Goal: Transaction & Acquisition: Purchase product/service

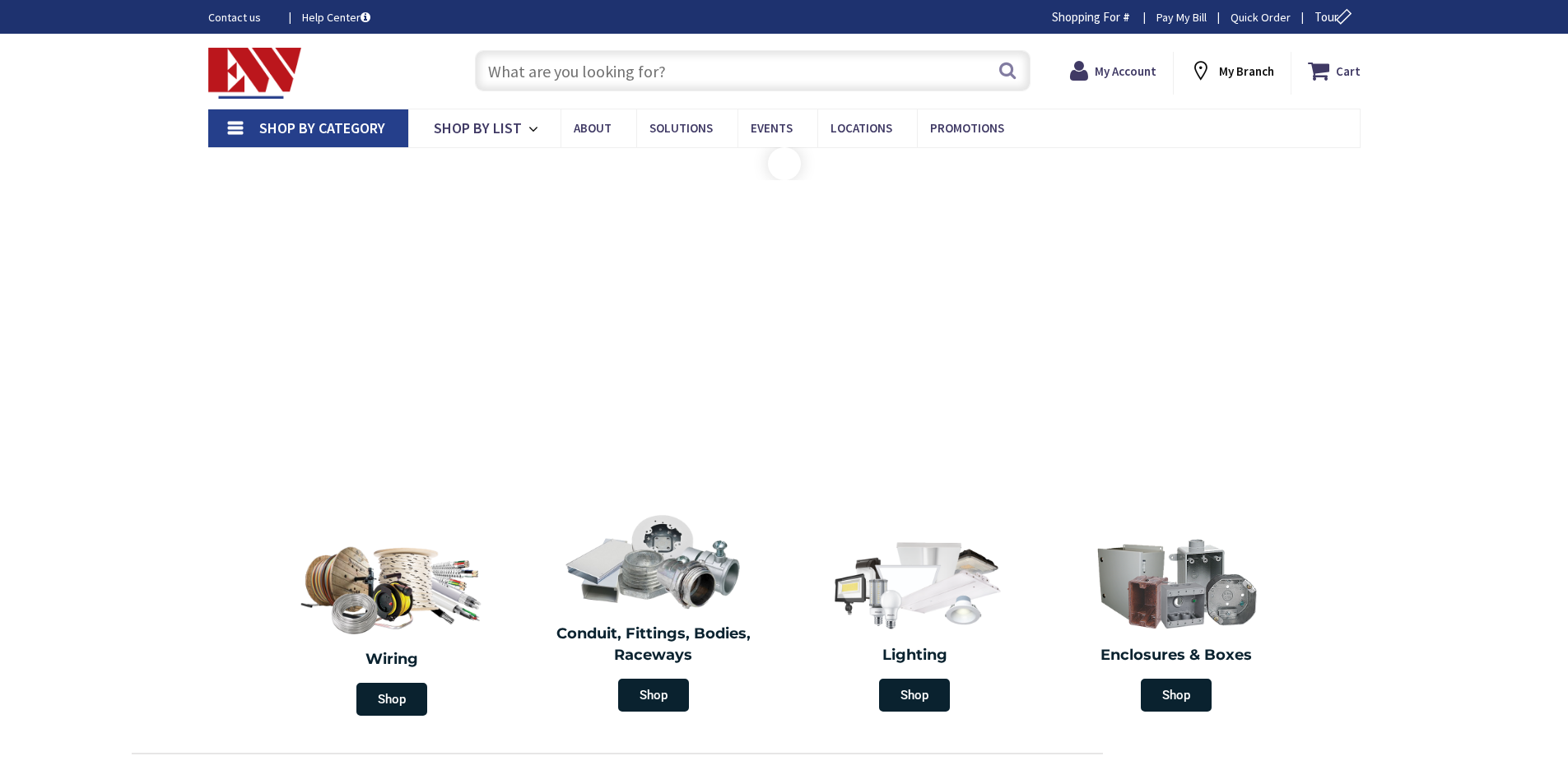
click at [502, 73] on input "text" at bounding box center [753, 70] width 556 height 41
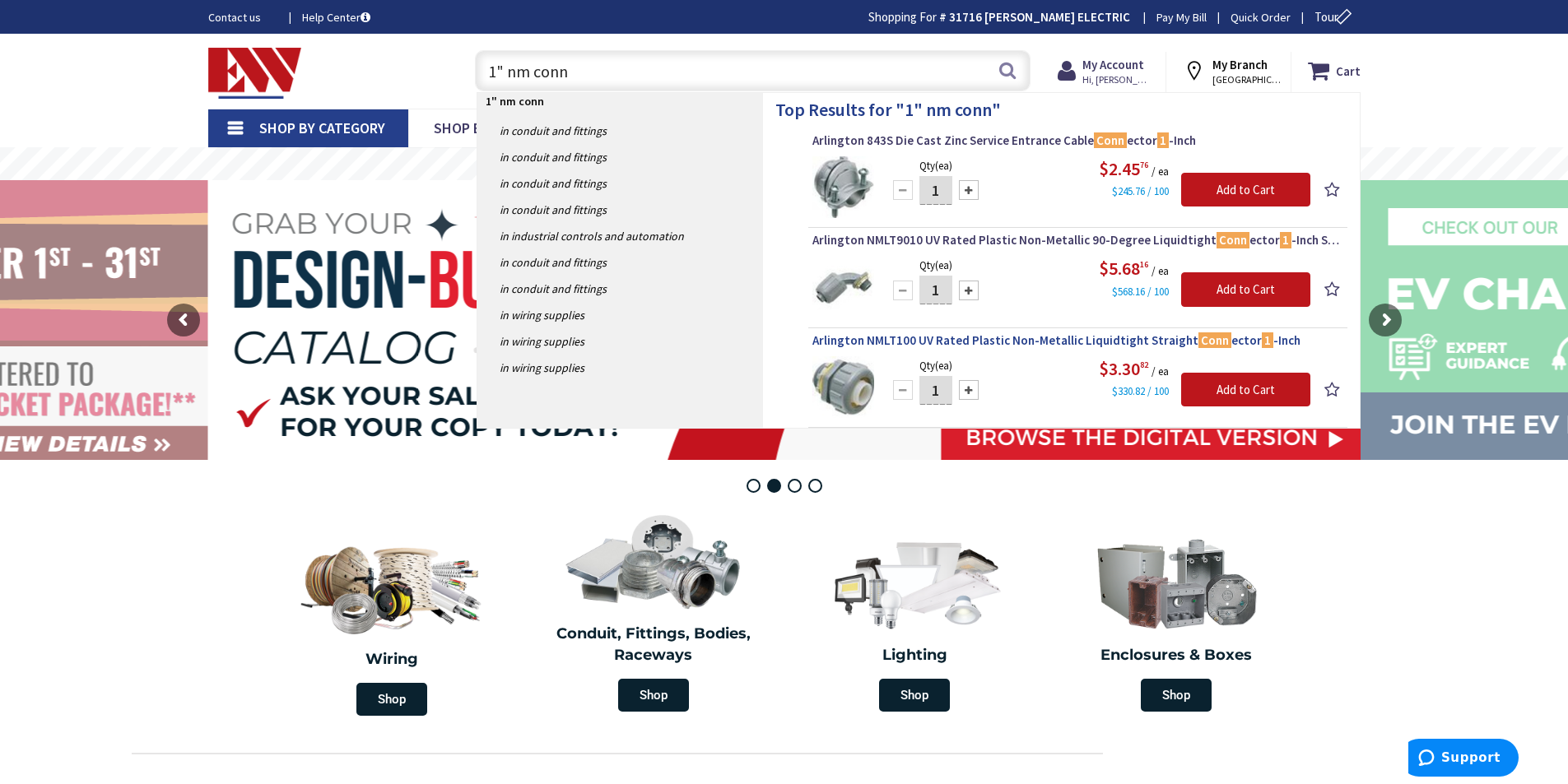
type input "1" nm conn"
click at [994, 339] on span "Arlington NMLT100 UV Rated Plastic Non-Metallic Liquidtight Straight Conn ector…" at bounding box center [1078, 341] width 531 height 16
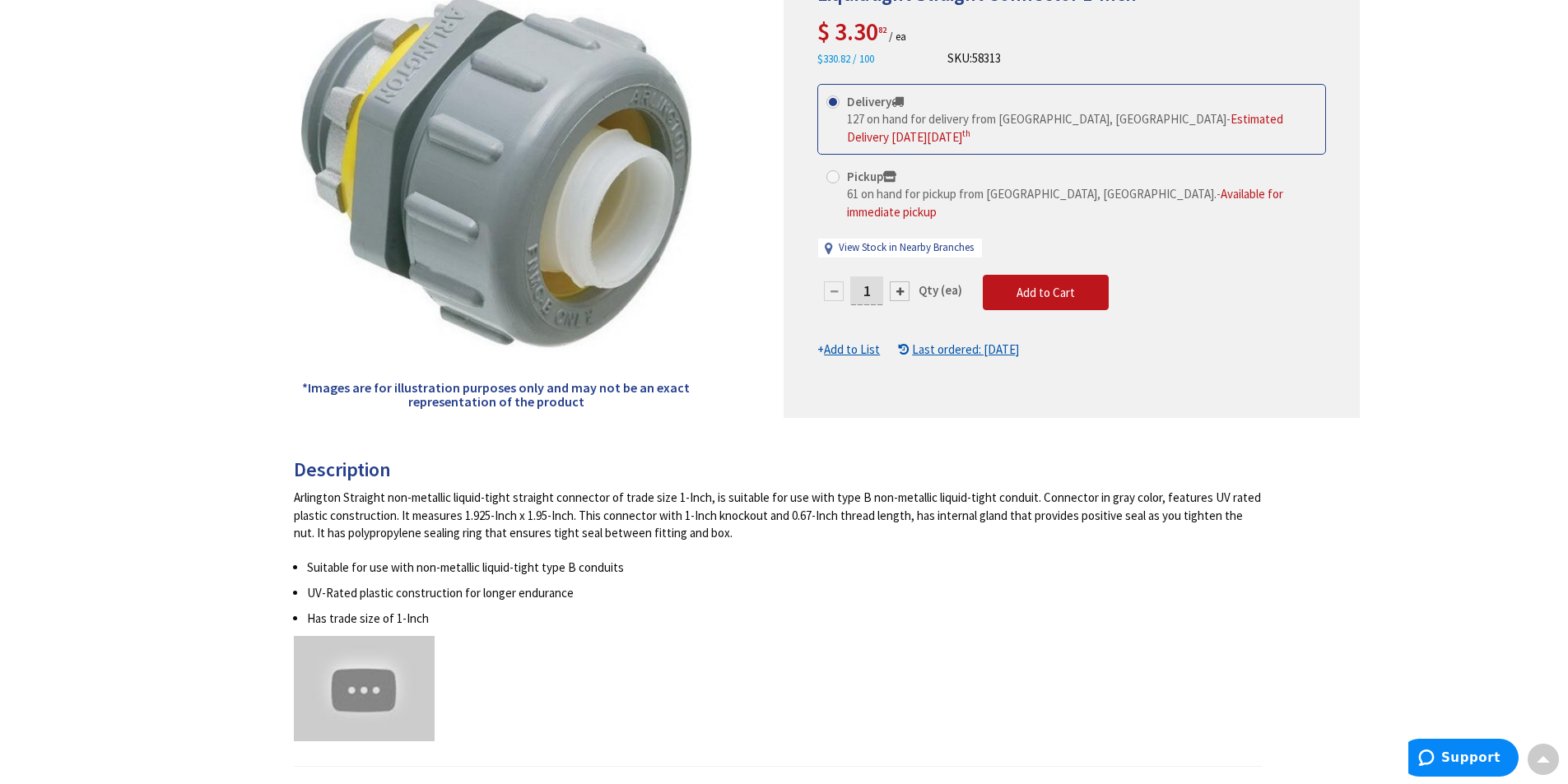
scroll to position [56, 0]
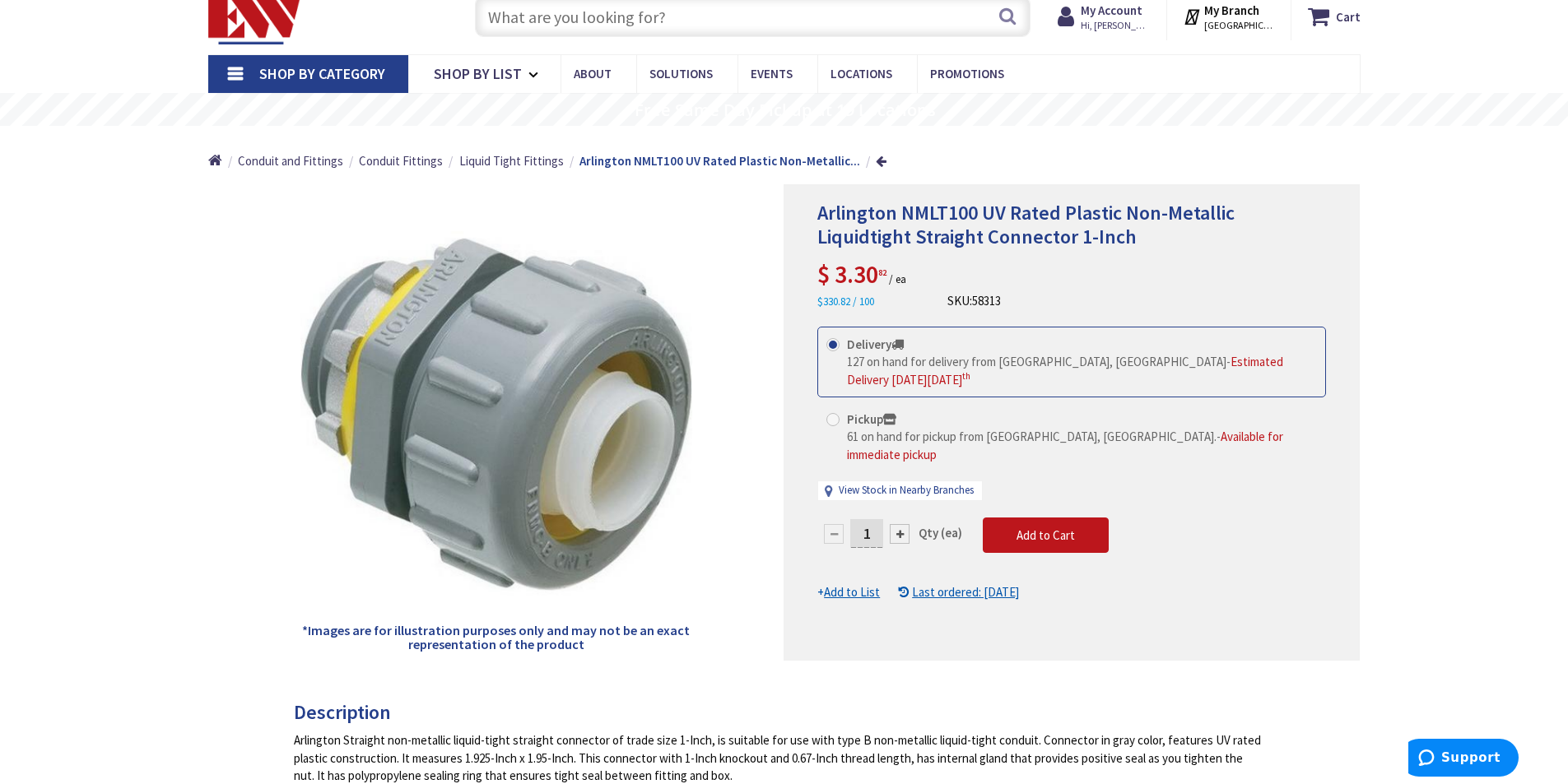
click at [871, 519] on input "1" at bounding box center [866, 534] width 33 height 29
type input "10"
click at [1044, 518] on form "This product is Discontinued Delivery 127 on hand for delivery from Middletown,…" at bounding box center [1071, 464] width 508 height 275
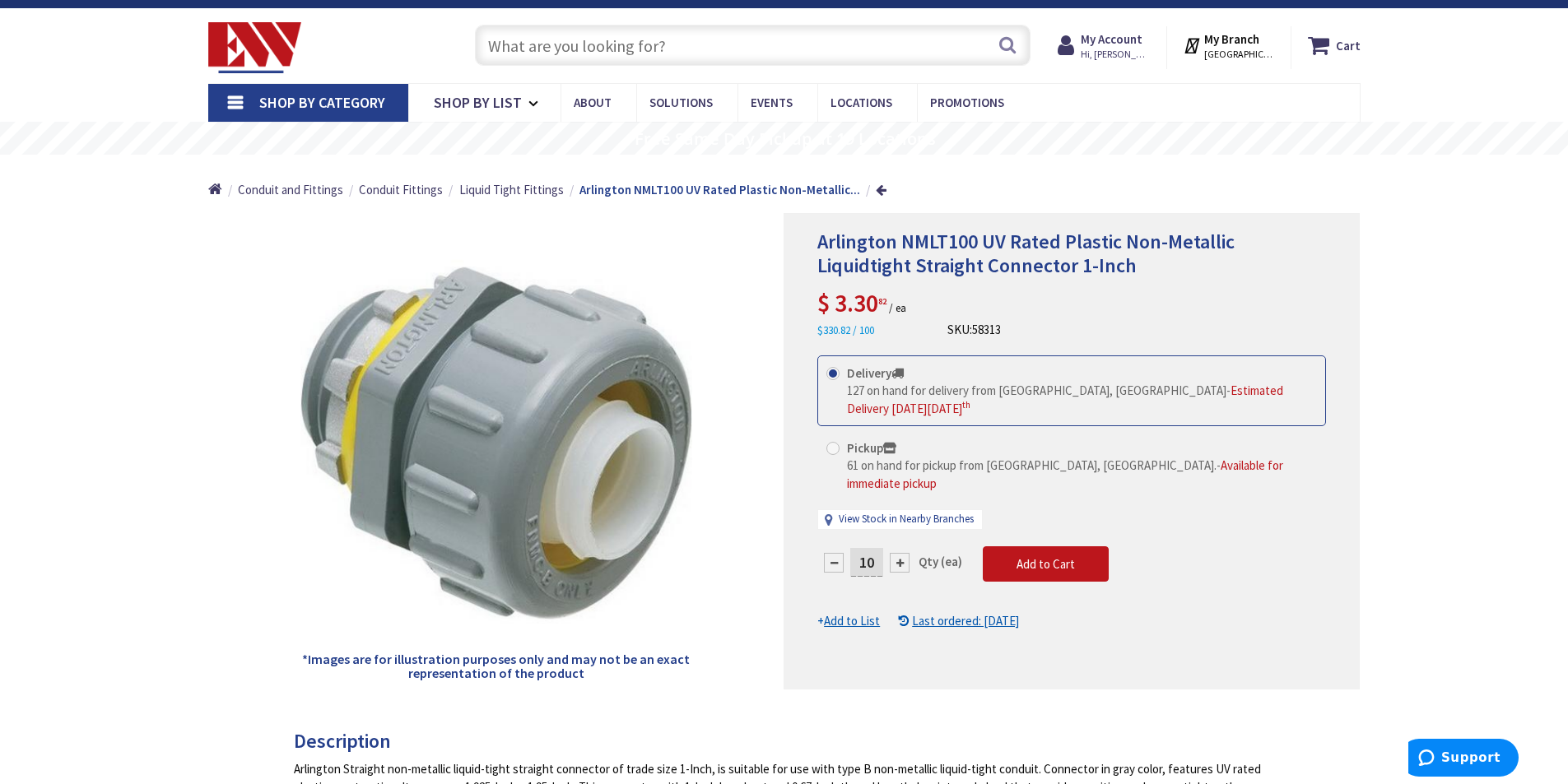
scroll to position [0, 0]
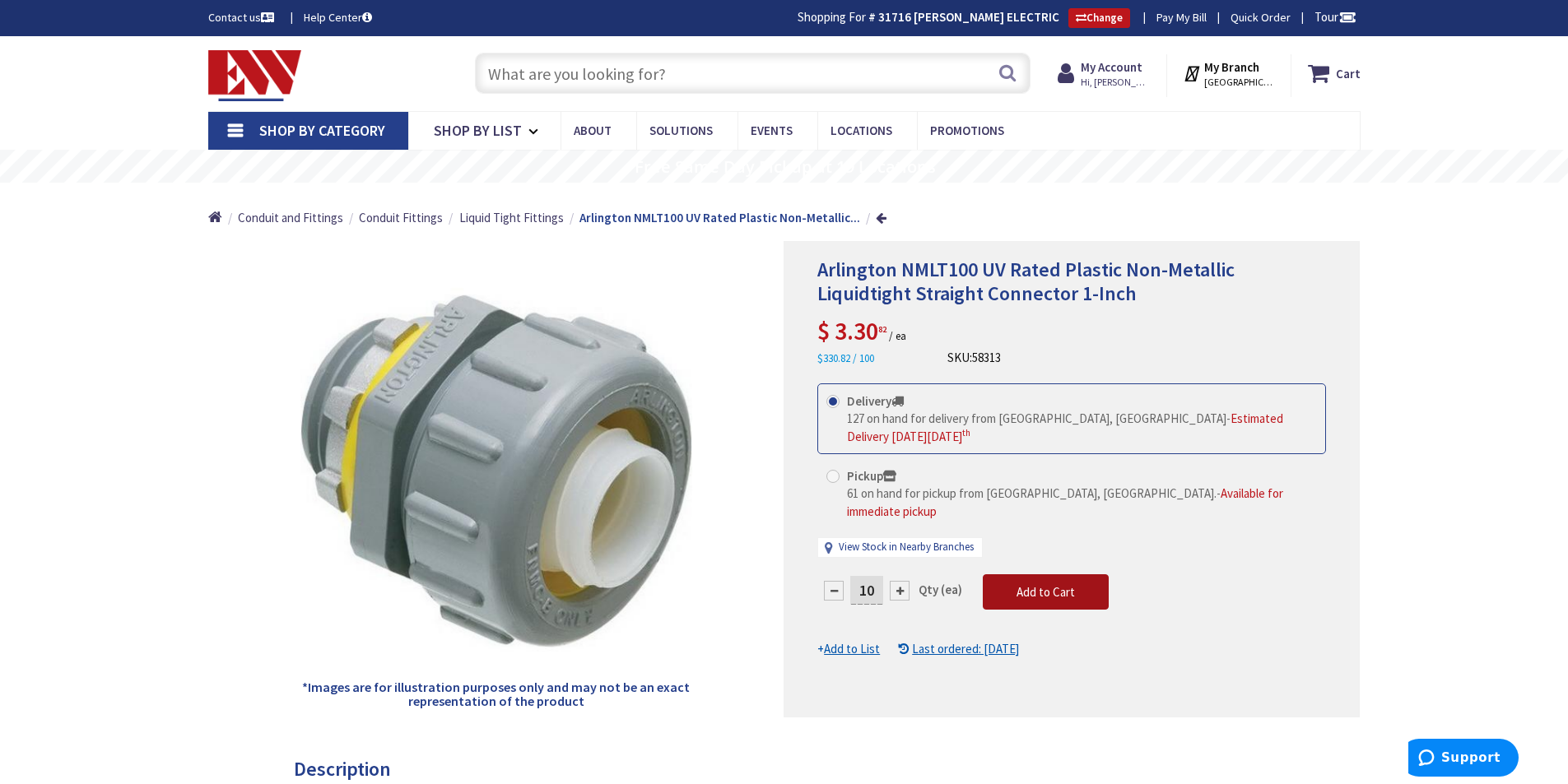
click at [1046, 584] on span "Add to Cart" at bounding box center [1046, 591] width 58 height 15
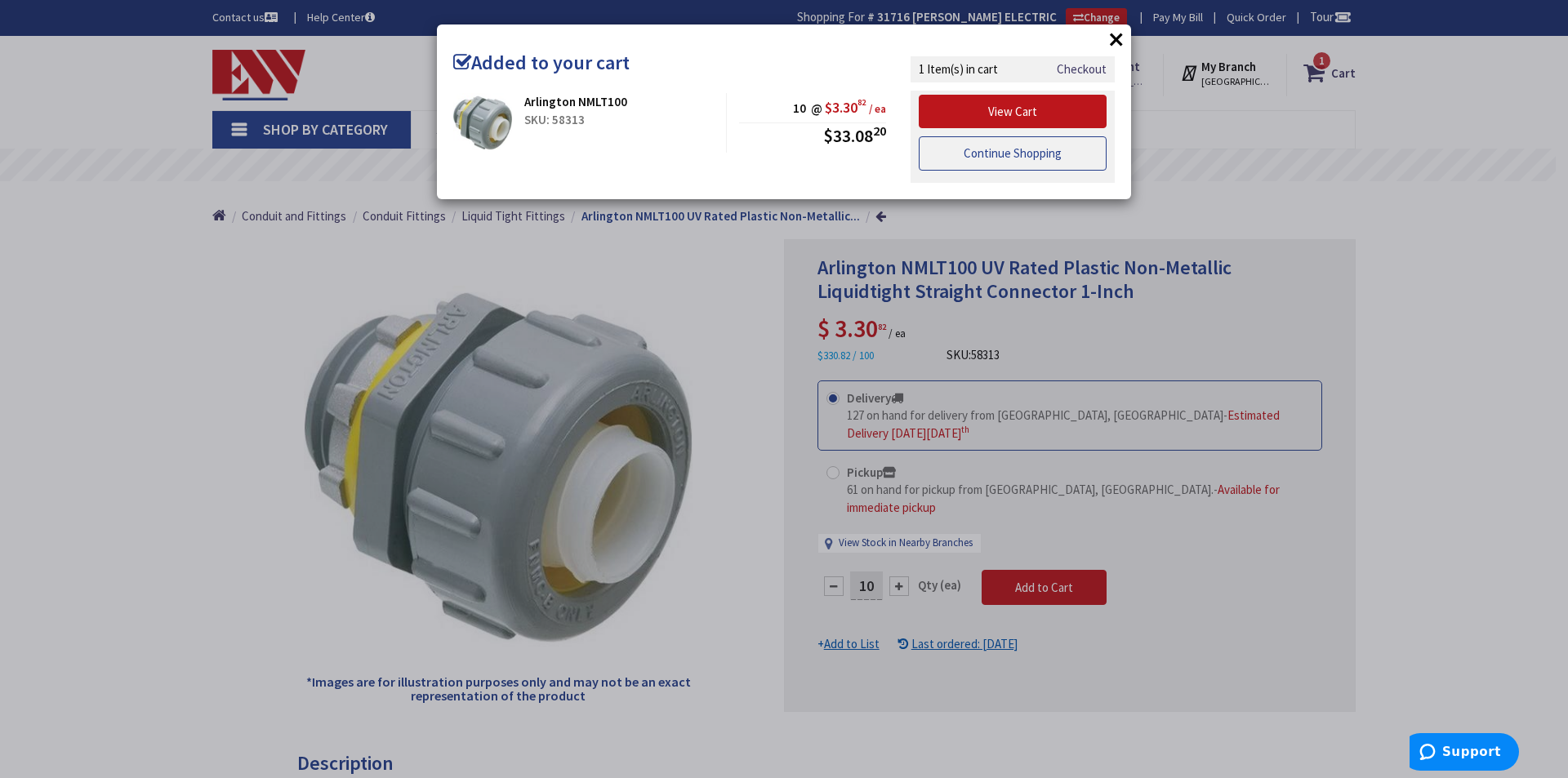
click at [990, 153] on link "Continue Shopping" at bounding box center [1012, 154] width 188 height 34
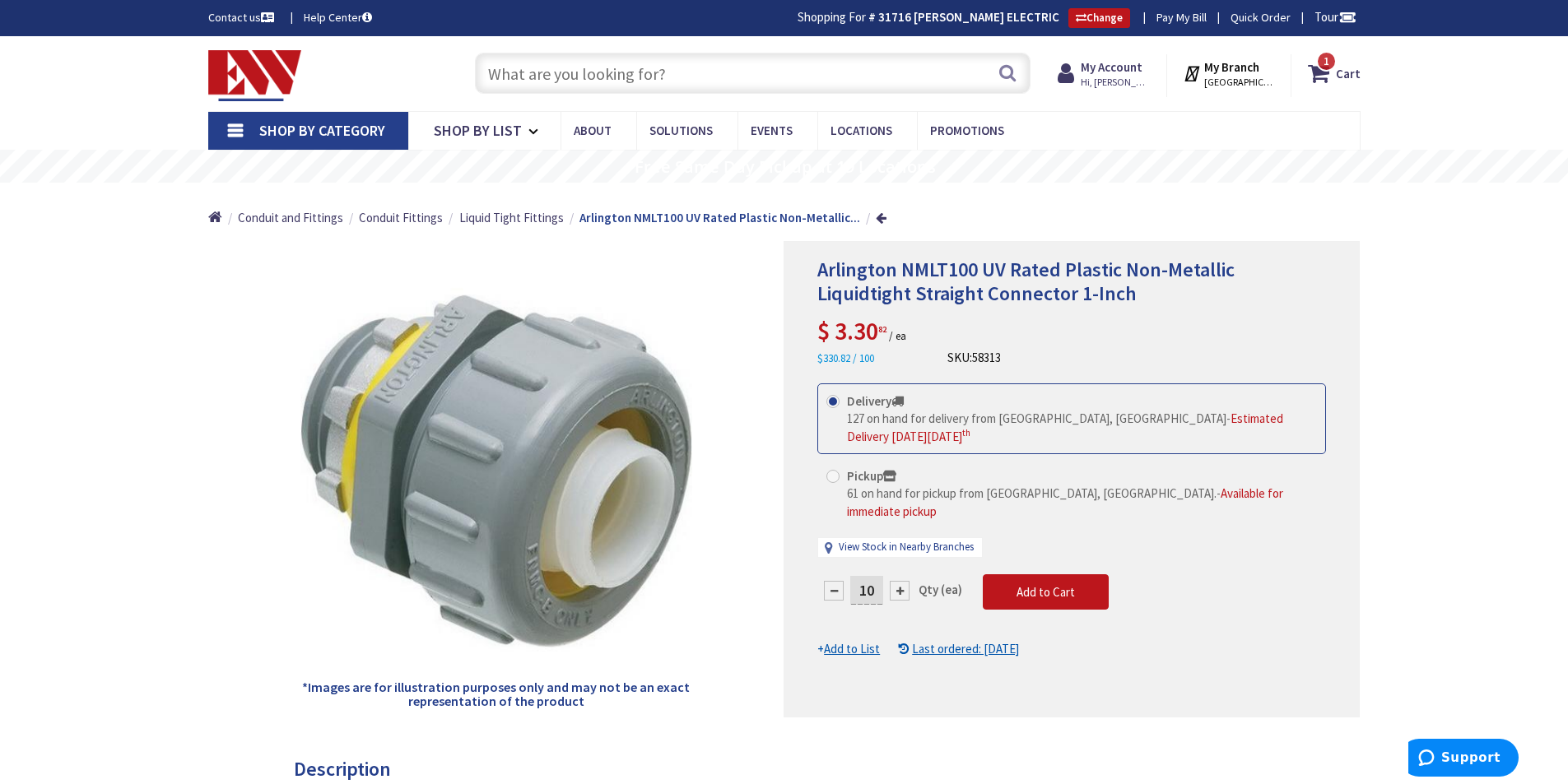
click at [516, 68] on input "text" at bounding box center [753, 73] width 556 height 41
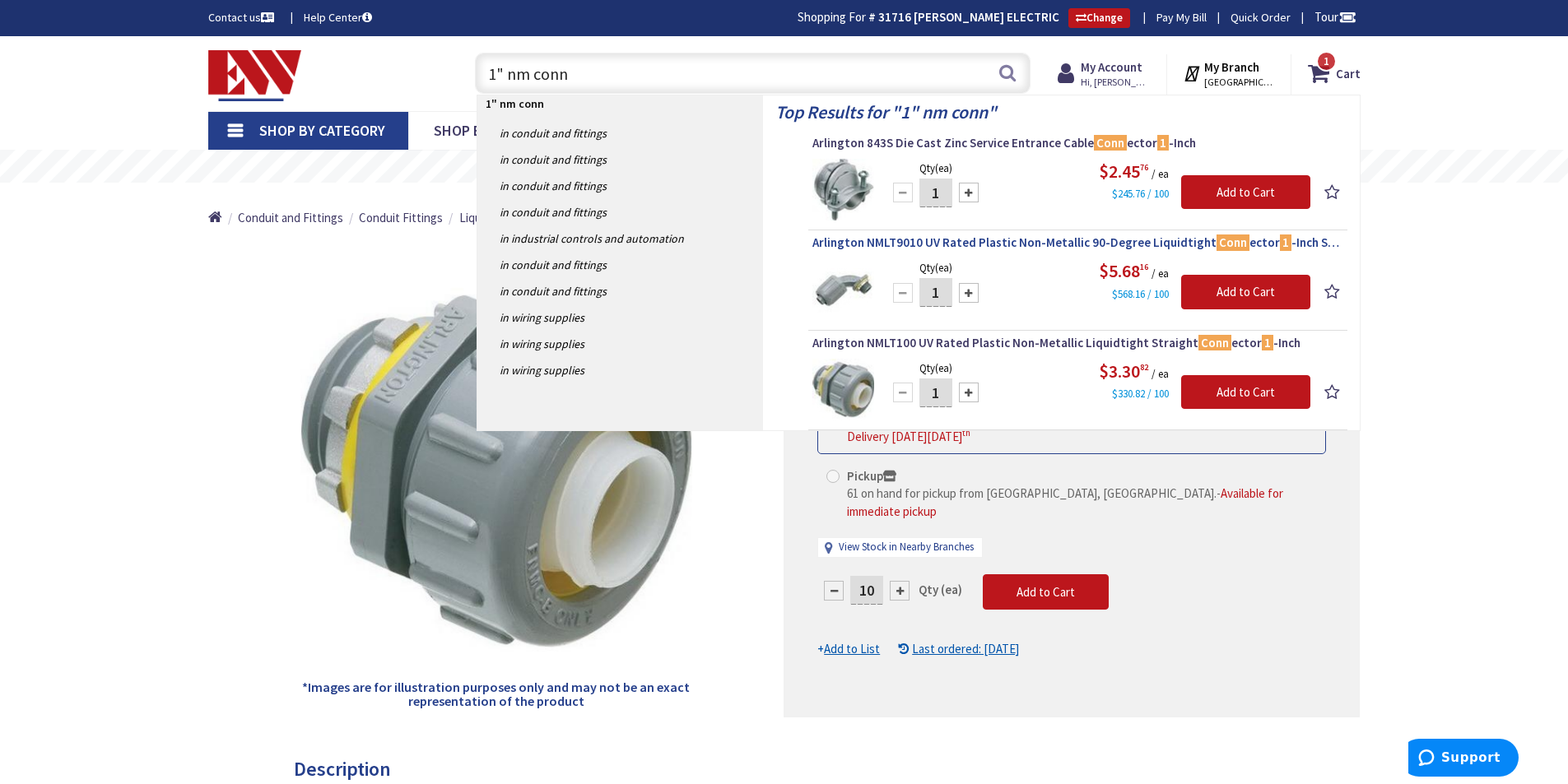
type input "1" nm conn"
click at [1095, 244] on span "Arlington NMLT9010 UV Rated Plastic Non-Metallic 90-Degree Liquidtight Conn ect…" at bounding box center [1078, 242] width 531 height 16
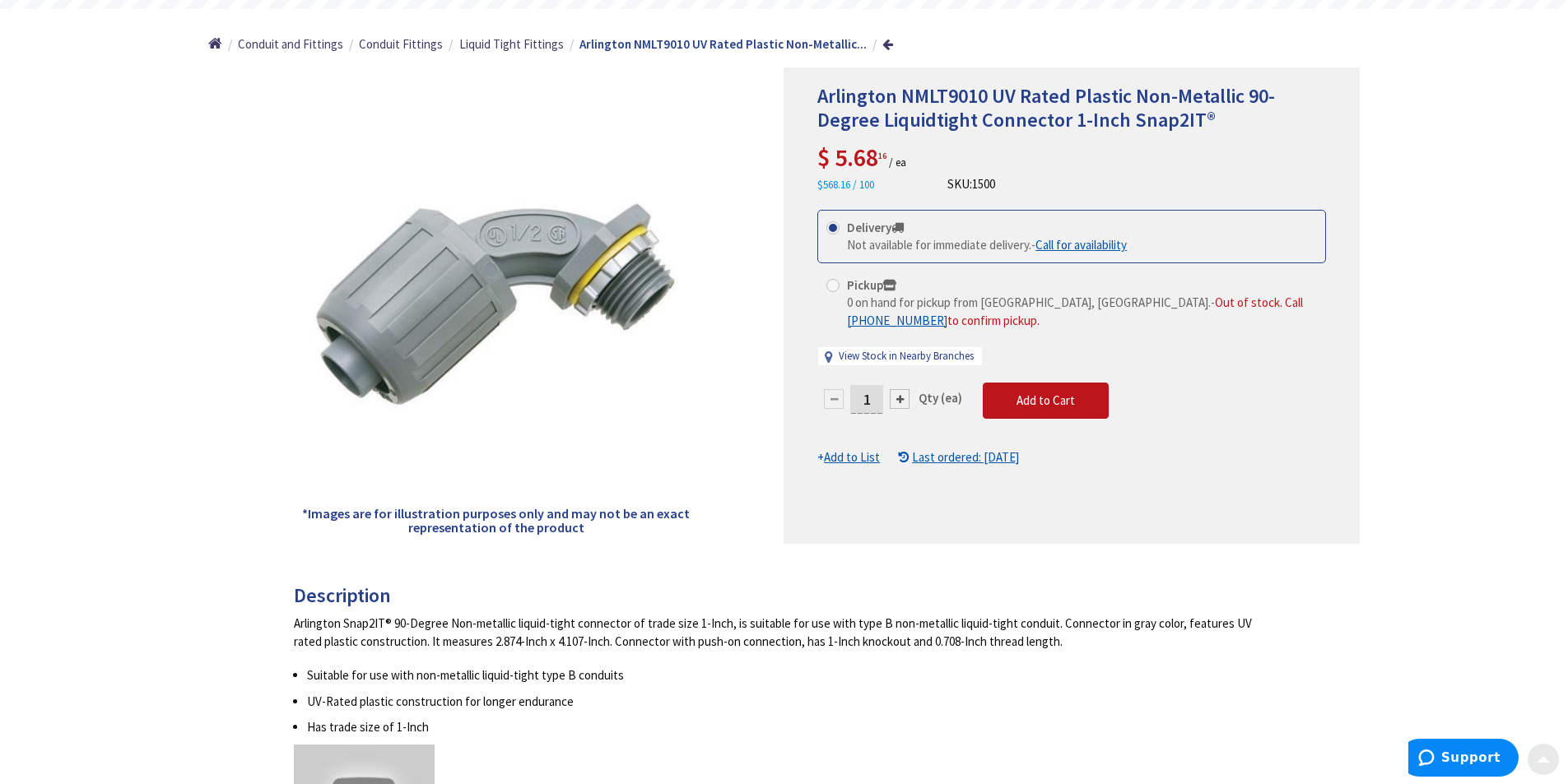
scroll to position [178, 0]
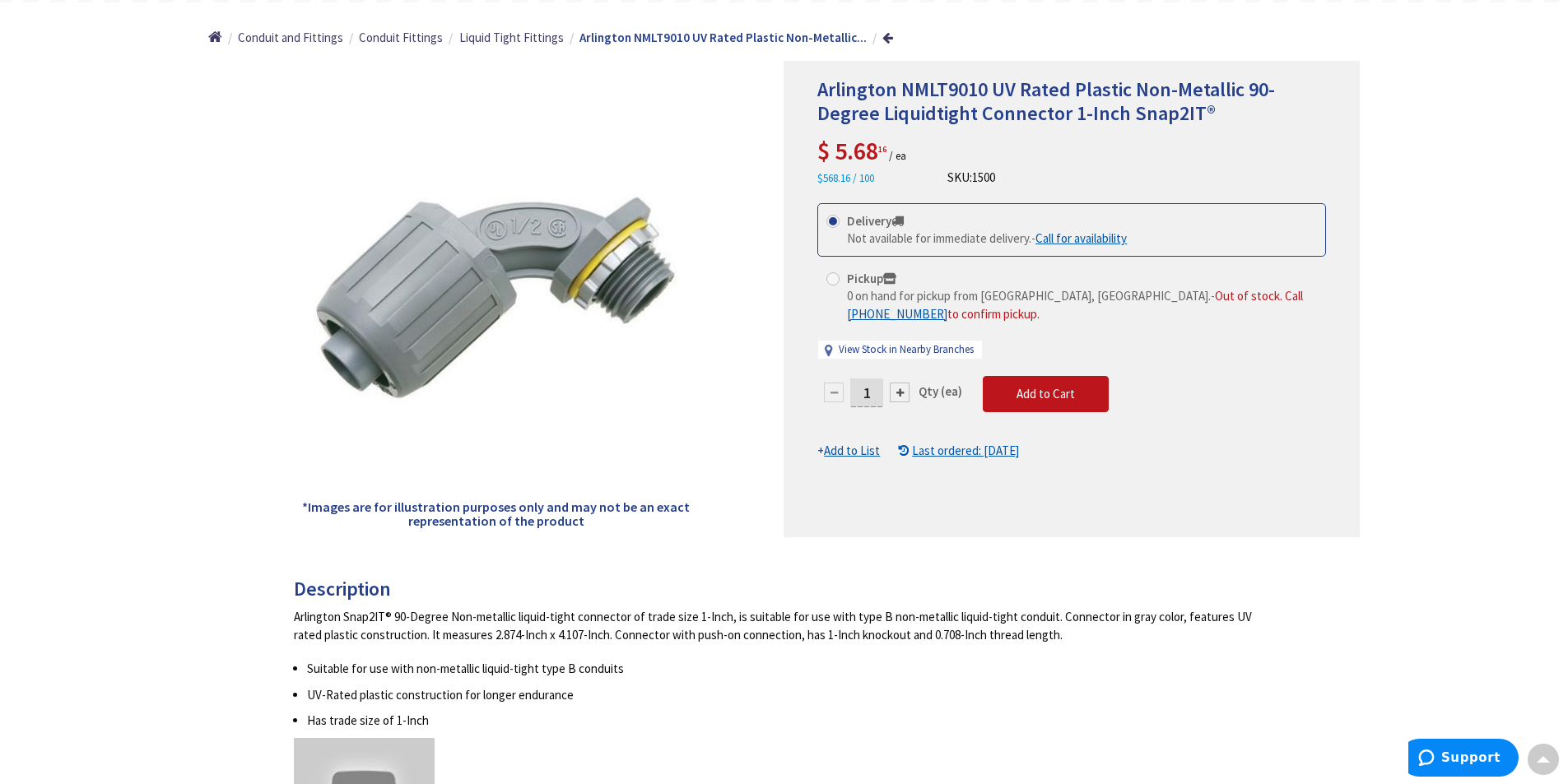
click at [872, 391] on input "1" at bounding box center [866, 393] width 33 height 29
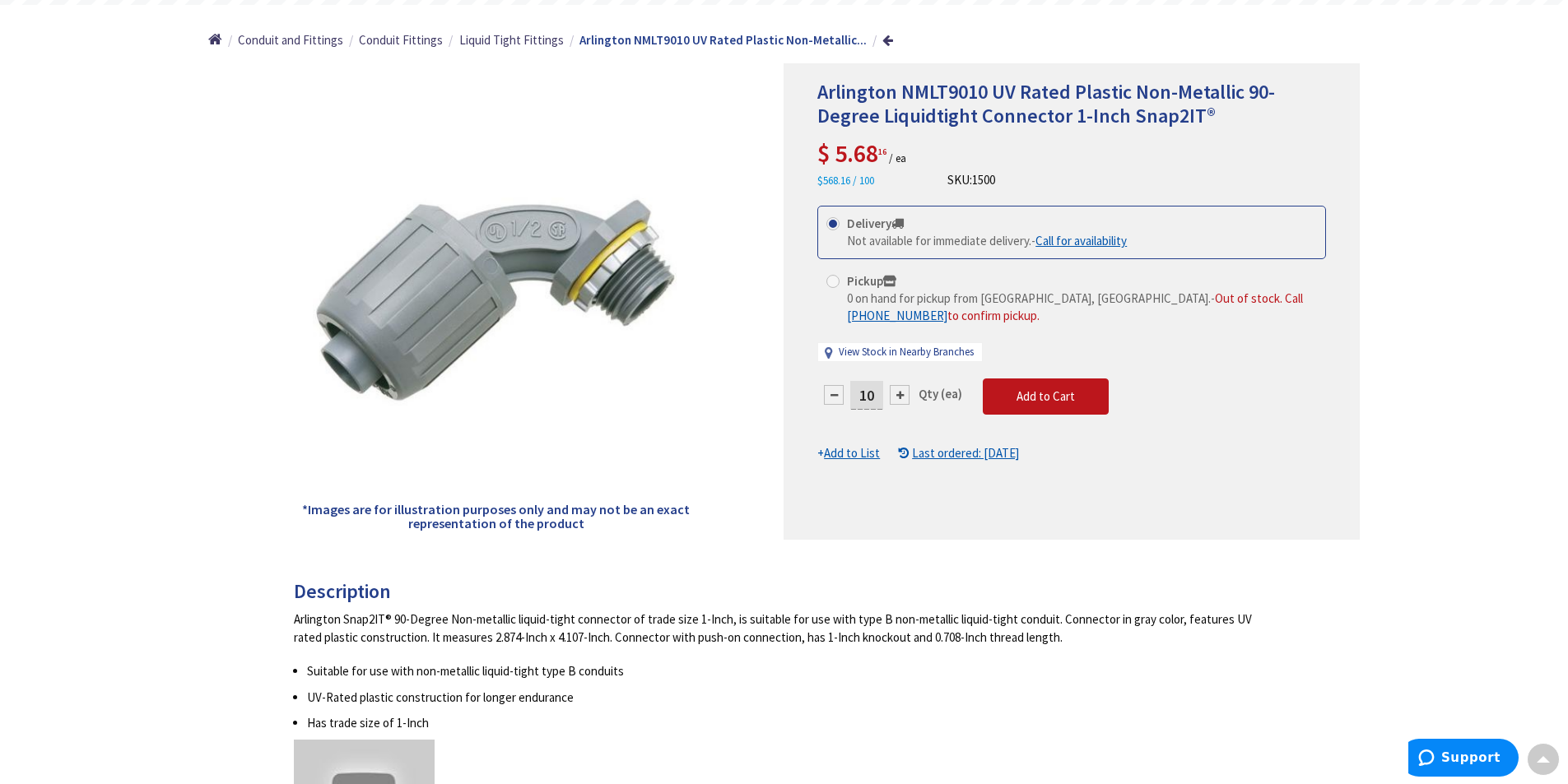
scroll to position [180, 0]
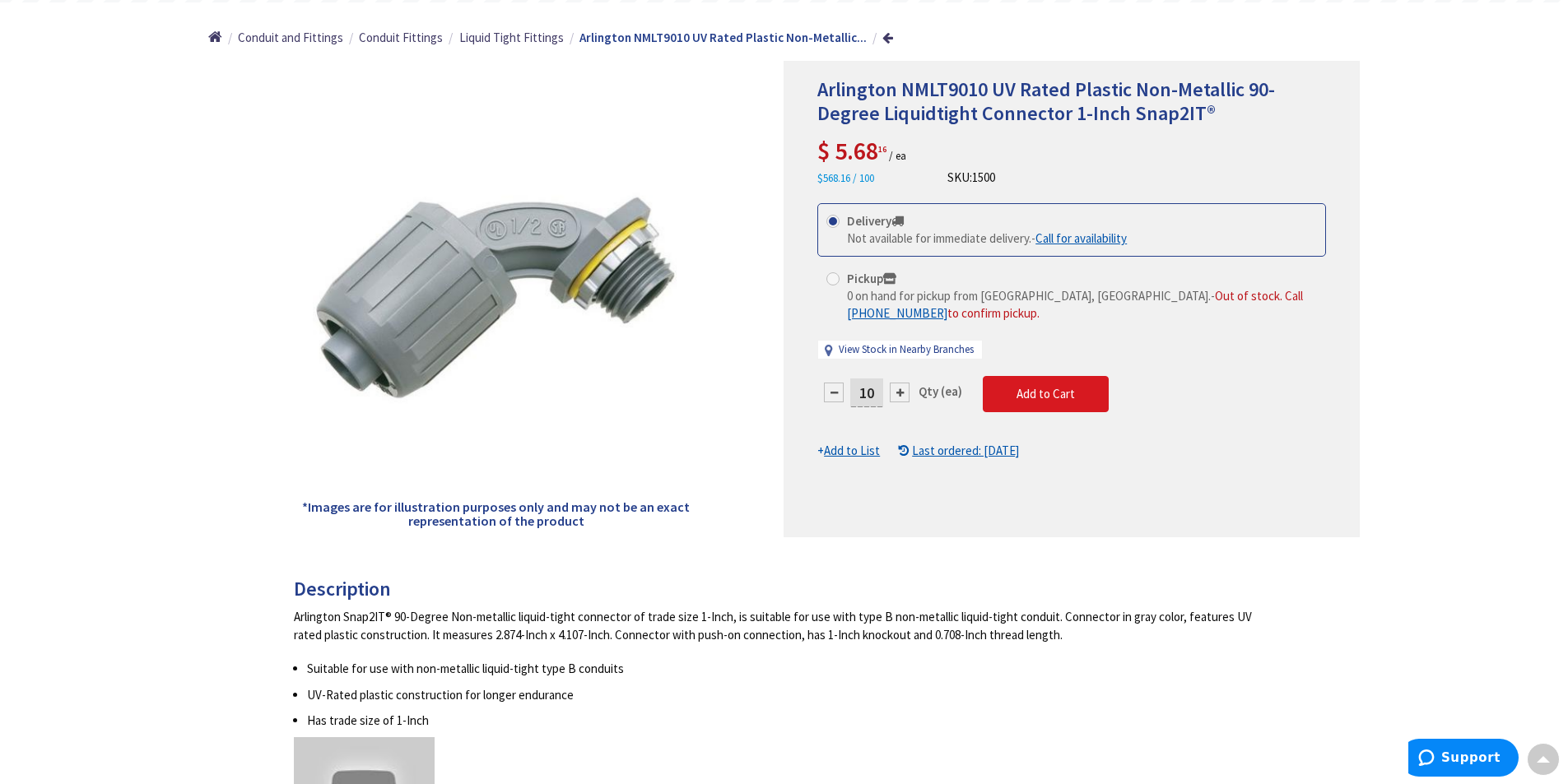
type input "10"
click at [1041, 397] on form "This product is Discontinued Delivery Not available for immediate delivery. - C…" at bounding box center [1071, 331] width 508 height 257
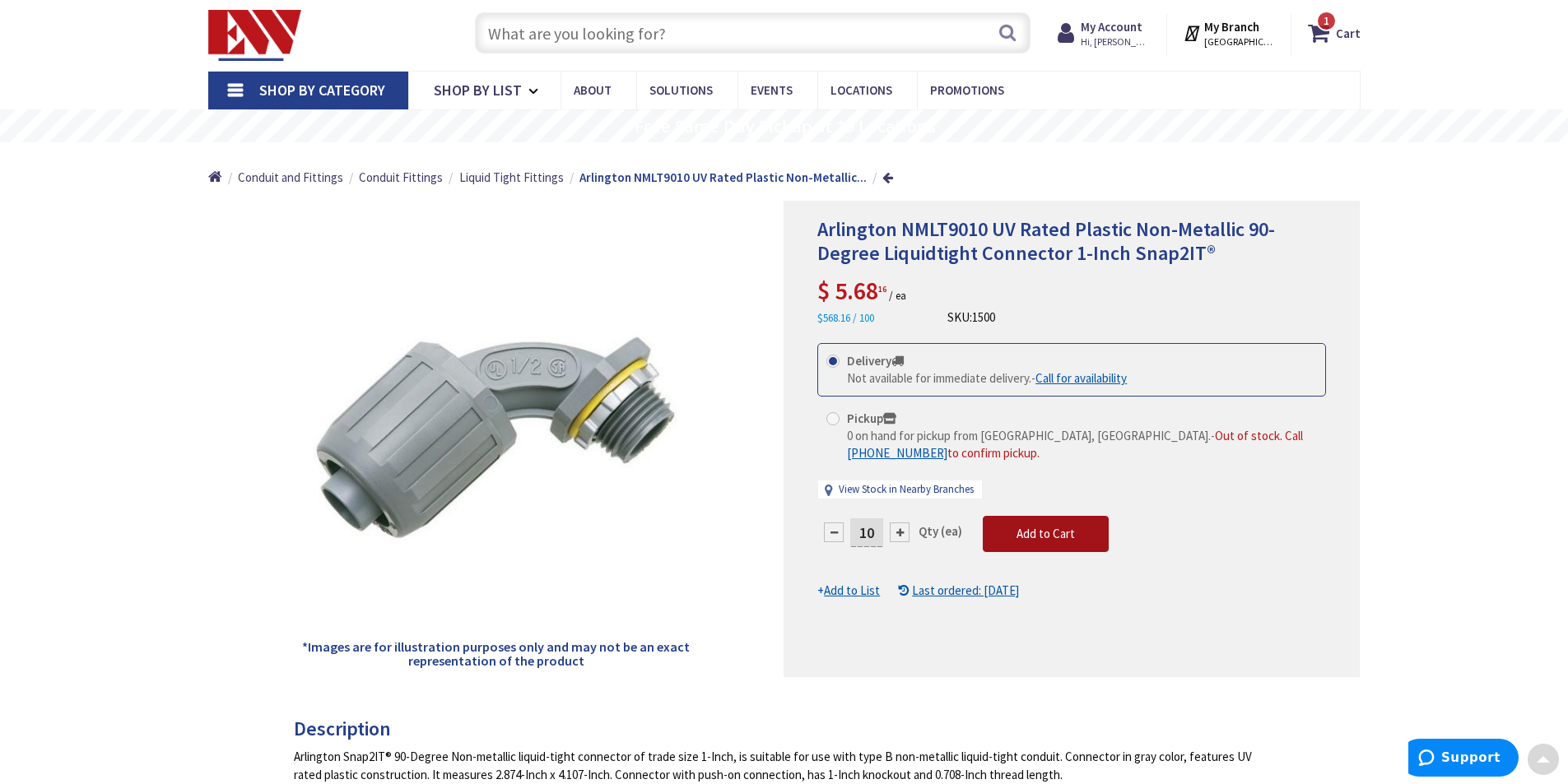
scroll to position [38, 0]
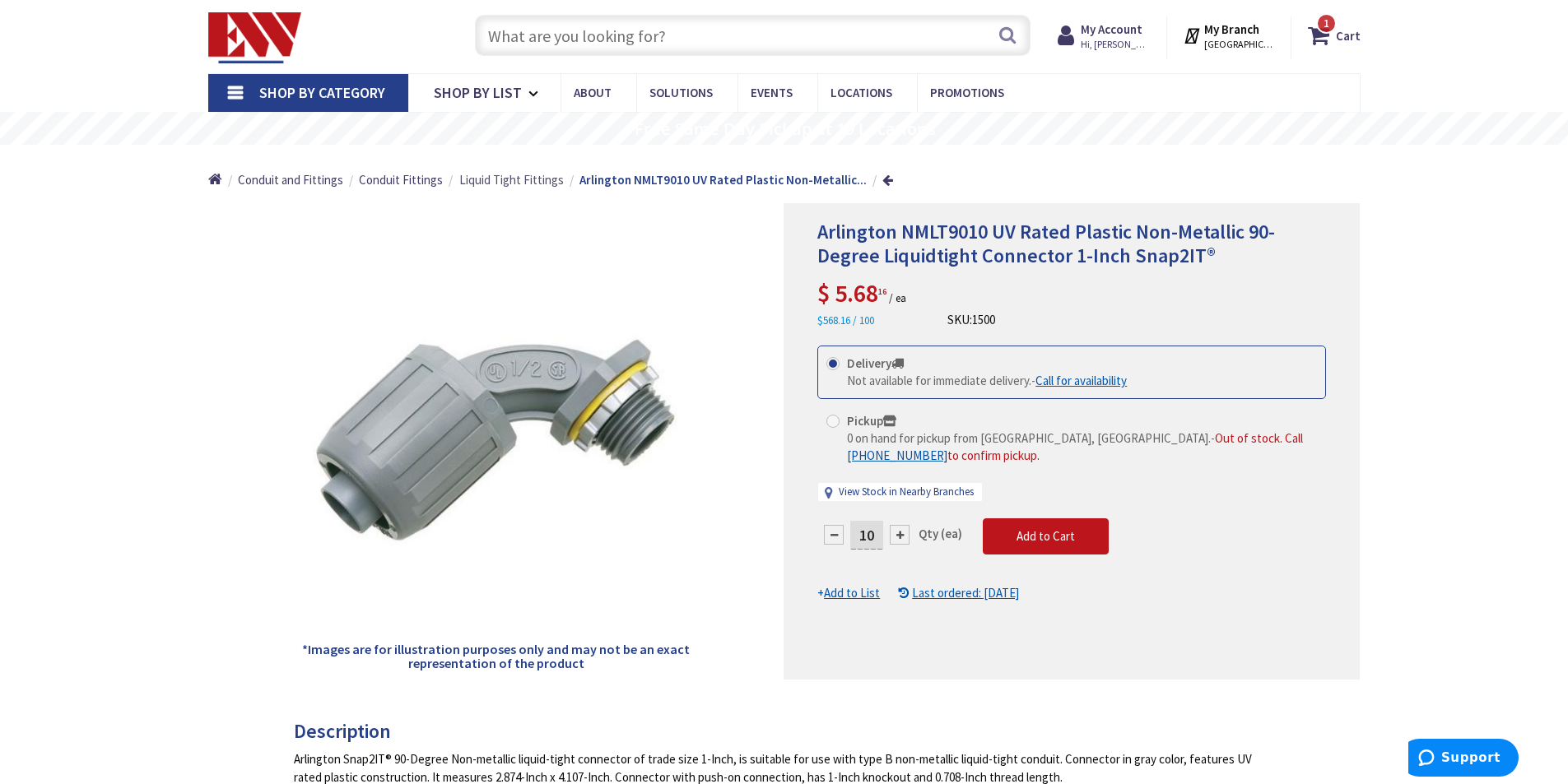
click at [507, 180] on span "Liquid Tight Fittings" at bounding box center [511, 179] width 105 height 15
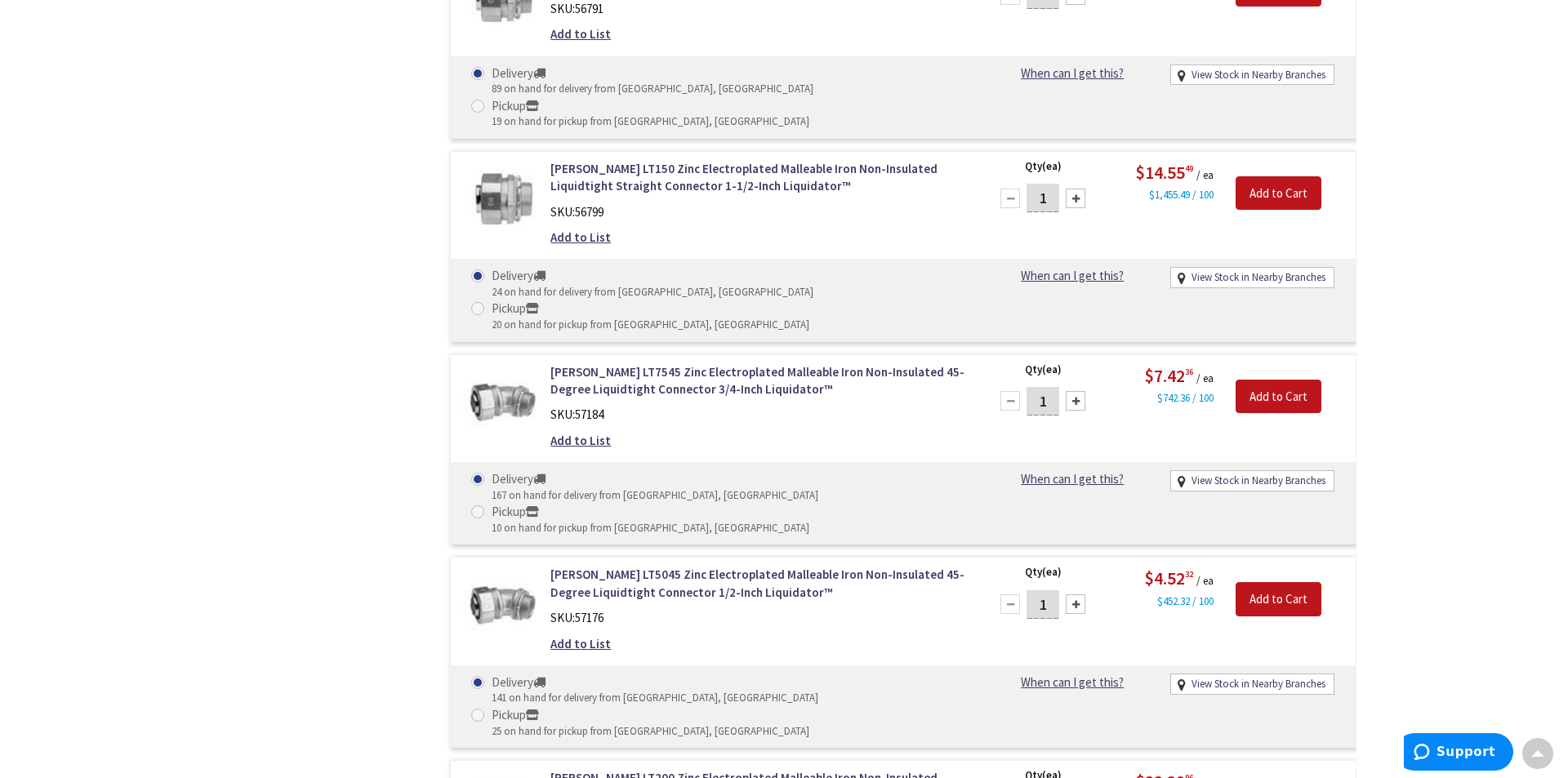
scroll to position [3645, 0]
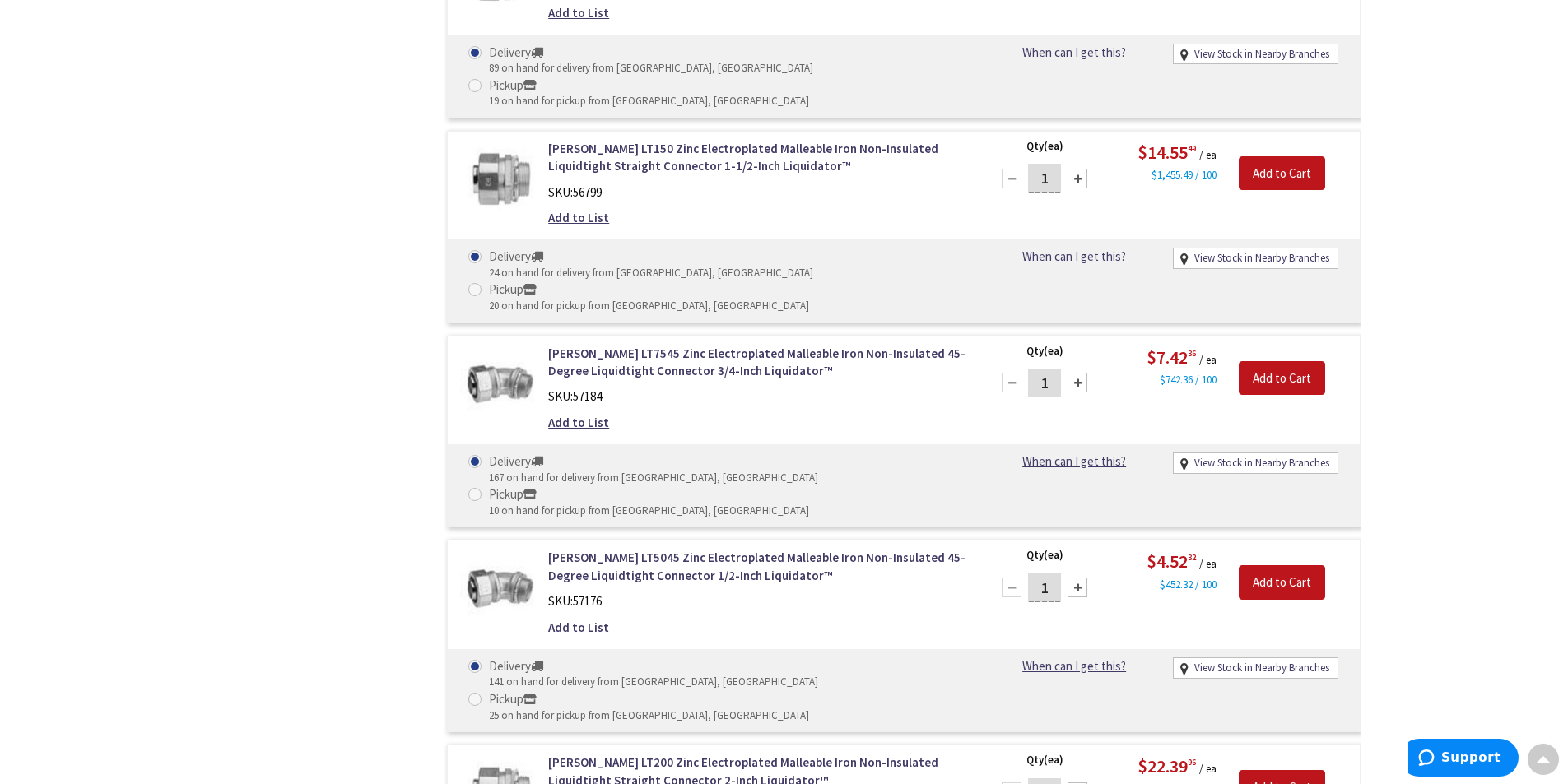
type input "10"
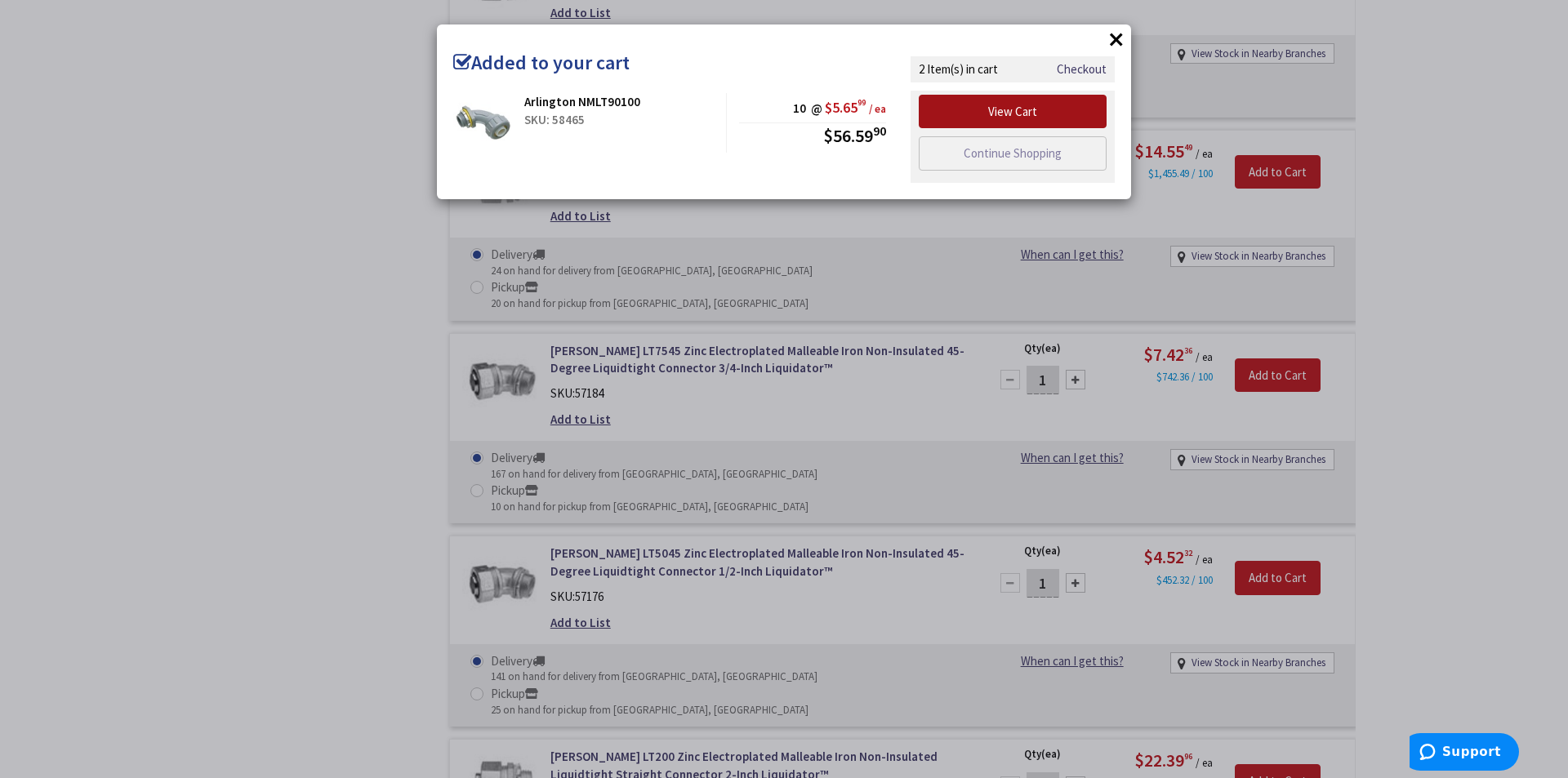
click at [1000, 114] on link "View Cart" at bounding box center [1012, 112] width 188 height 34
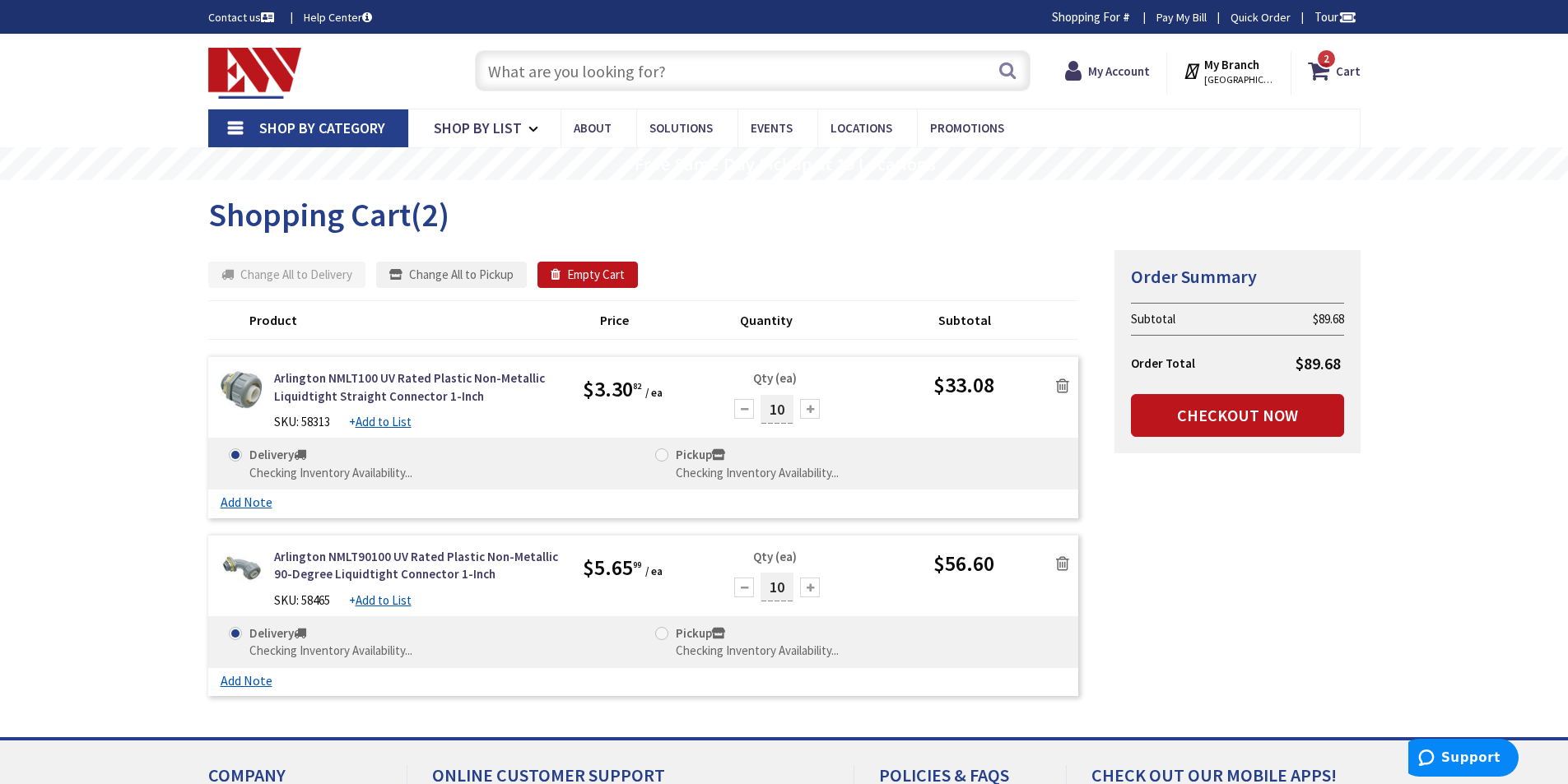
click at [496, 70] on input "text" at bounding box center [753, 70] width 556 height 41
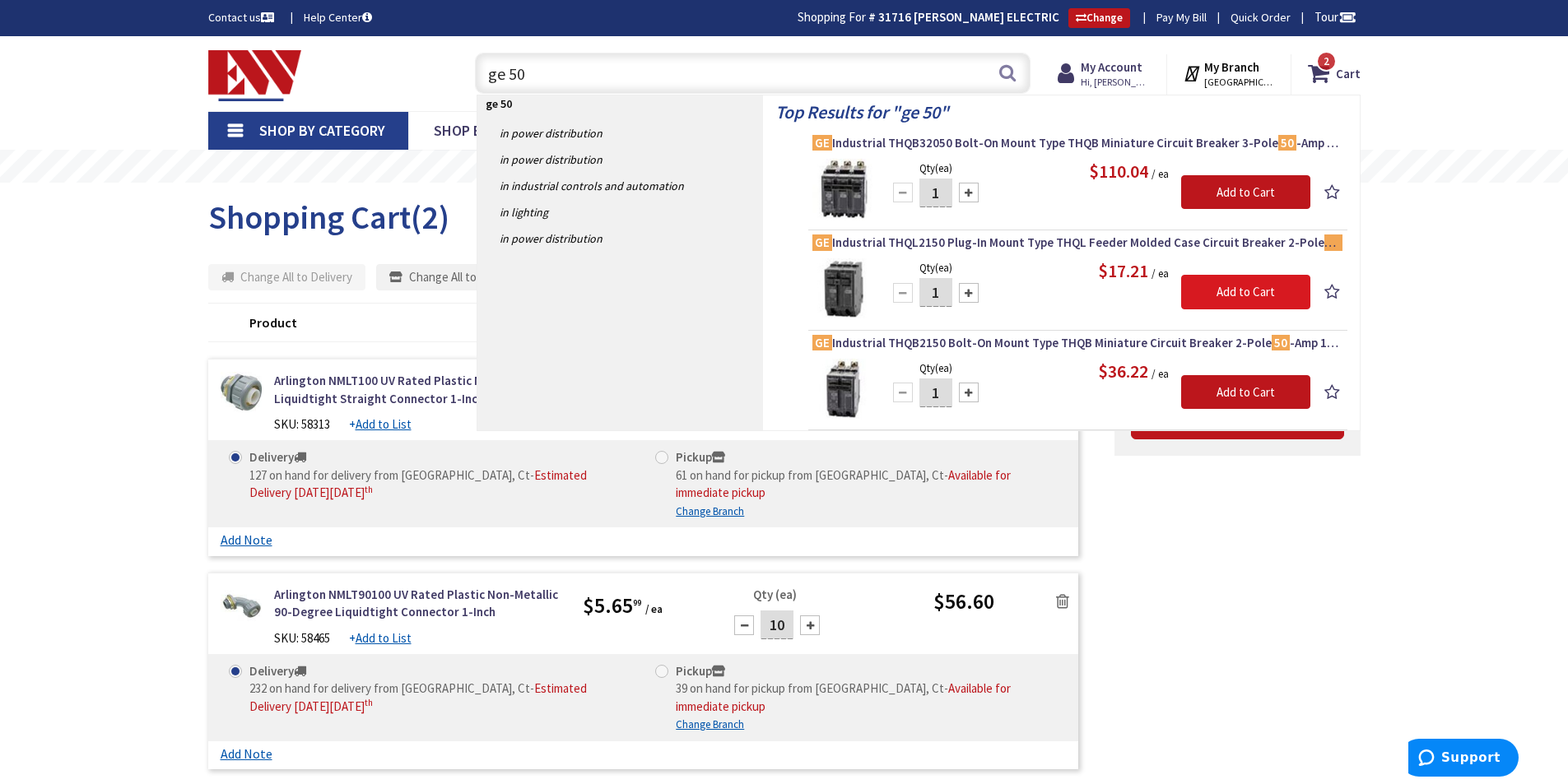
type input "ge 50"
click at [1233, 291] on input "Add to Cart" at bounding box center [1245, 292] width 129 height 35
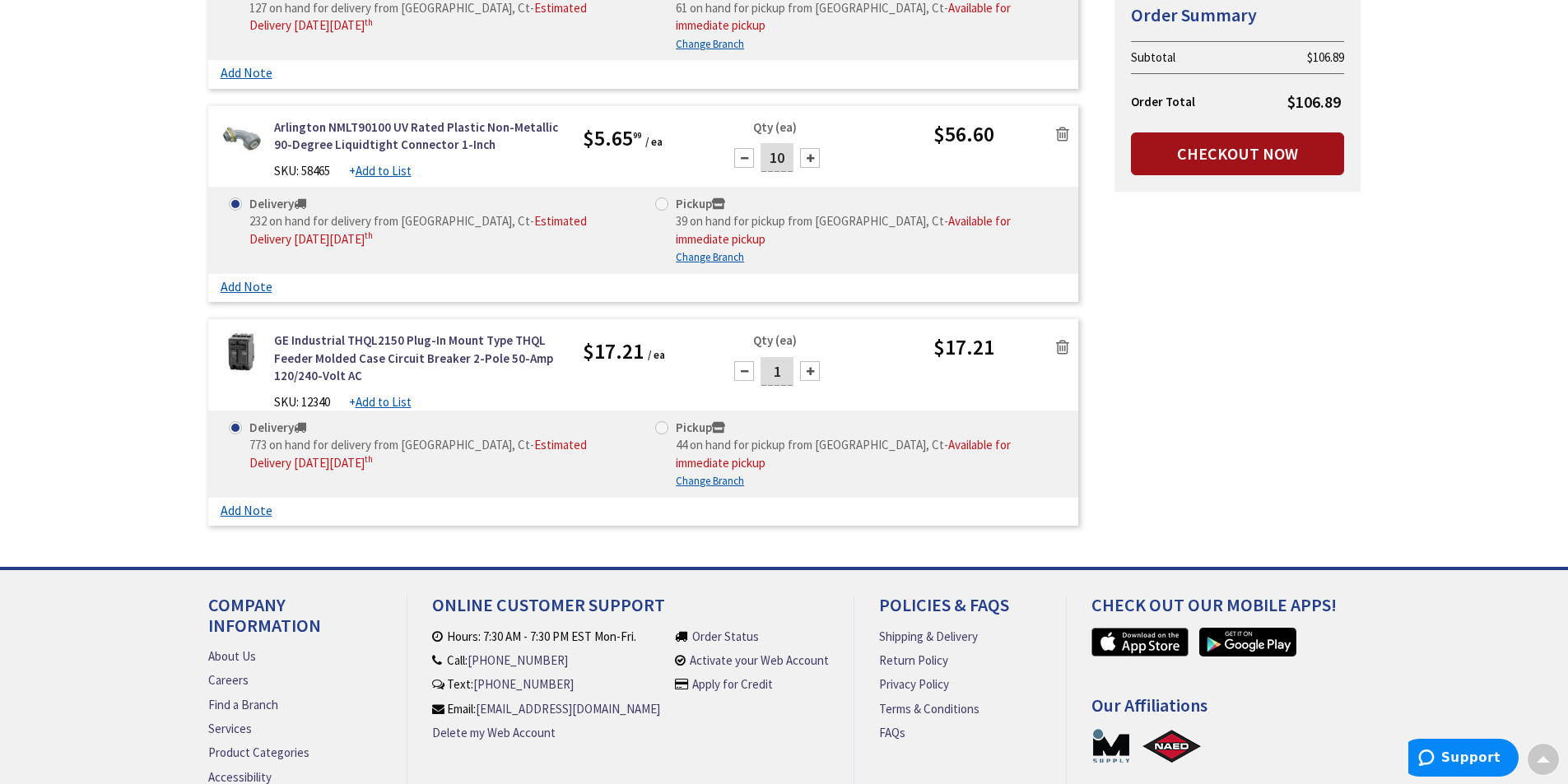
click at [1242, 157] on link "Checkout Now" at bounding box center [1237, 153] width 213 height 43
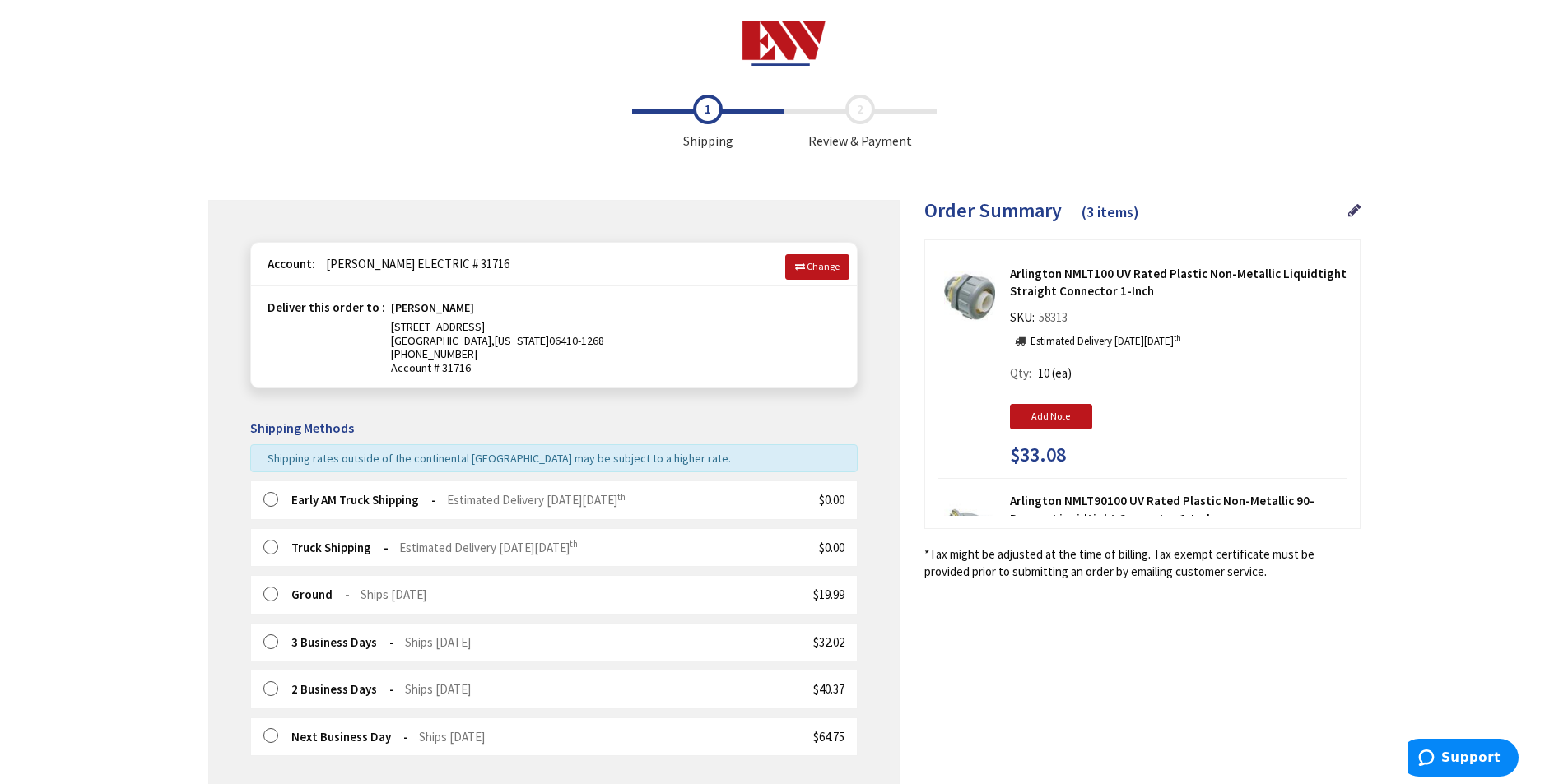
click at [272, 497] on label at bounding box center [276, 500] width 26 height 16
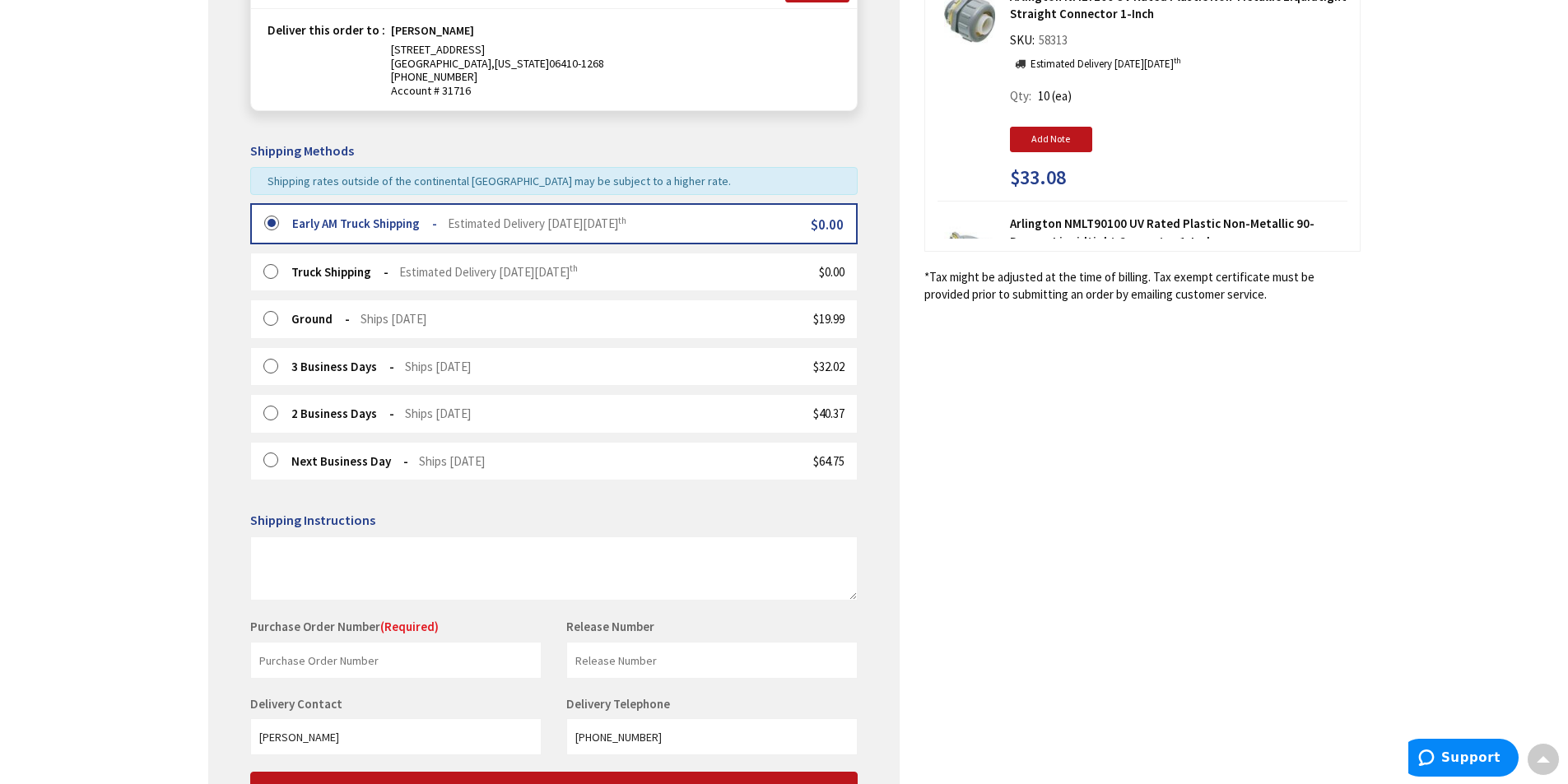
scroll to position [432, 0]
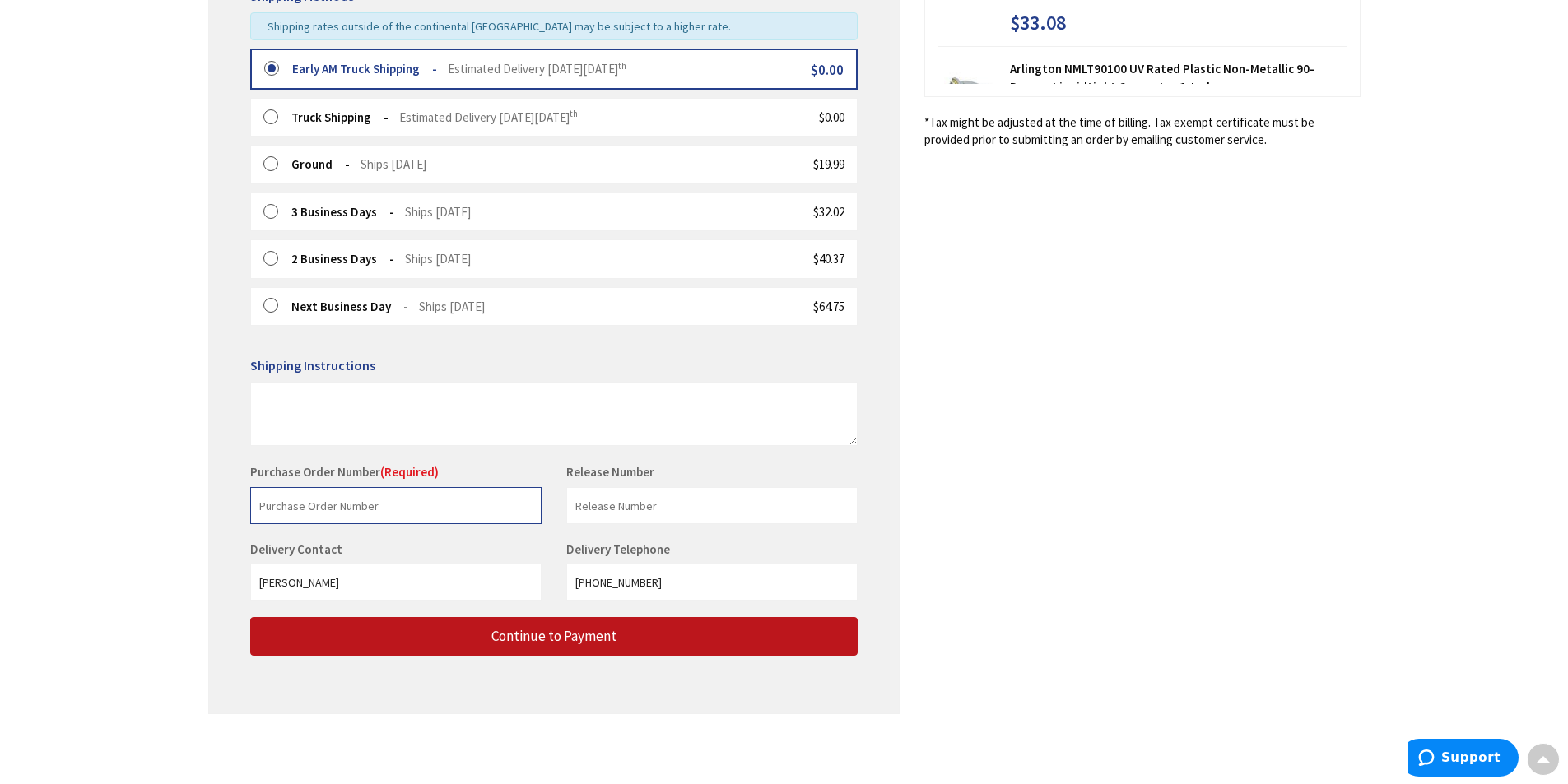
click at [282, 505] on input "text" at bounding box center [396, 505] width 292 height 37
click at [323, 503] on input "GENERATOR STOCK/SING" at bounding box center [396, 505] width 292 height 37
click at [329, 504] on input "STOCK/SING" at bounding box center [396, 505] width 292 height 37
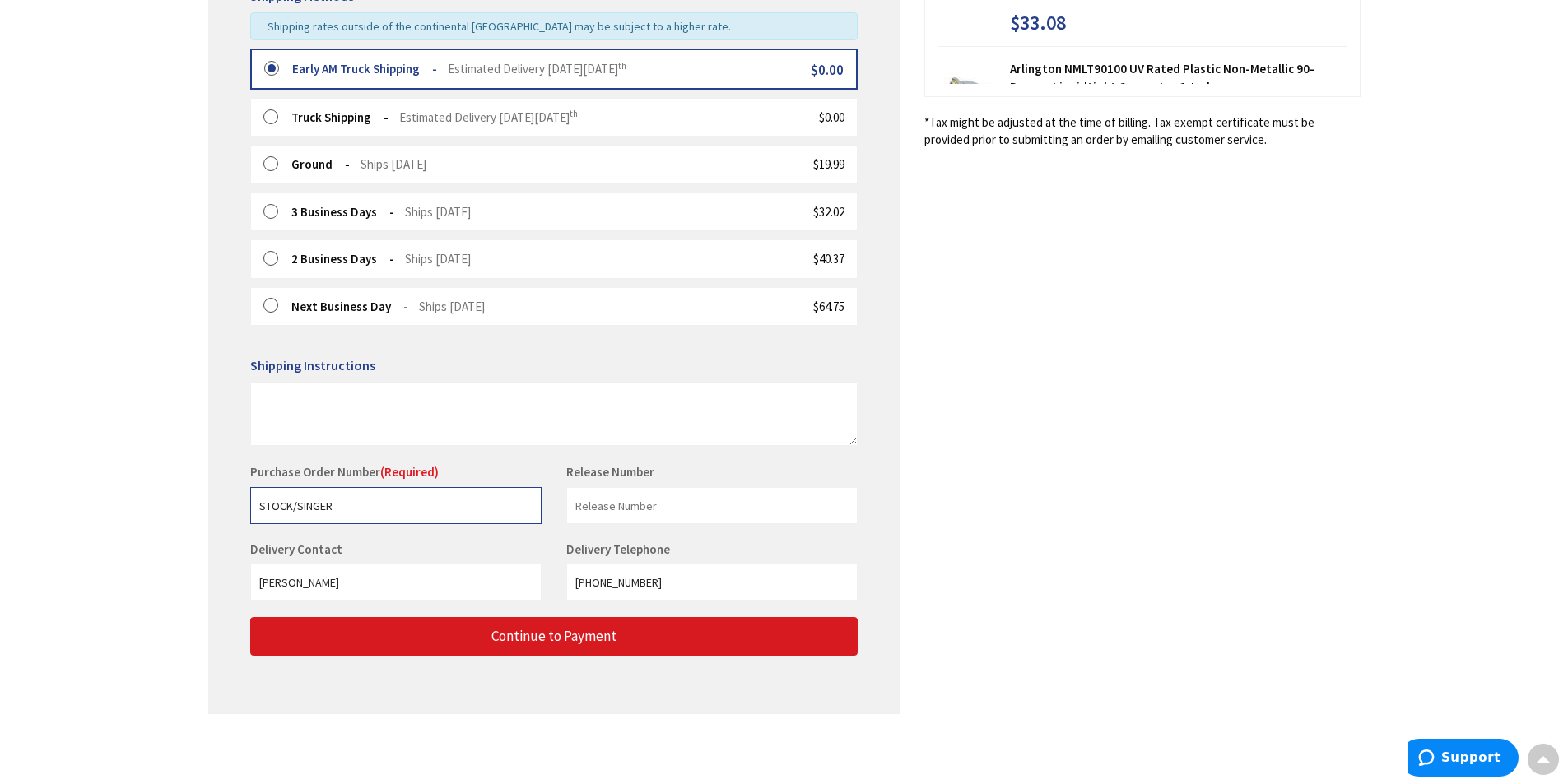
type input "STOCK/SINGER"
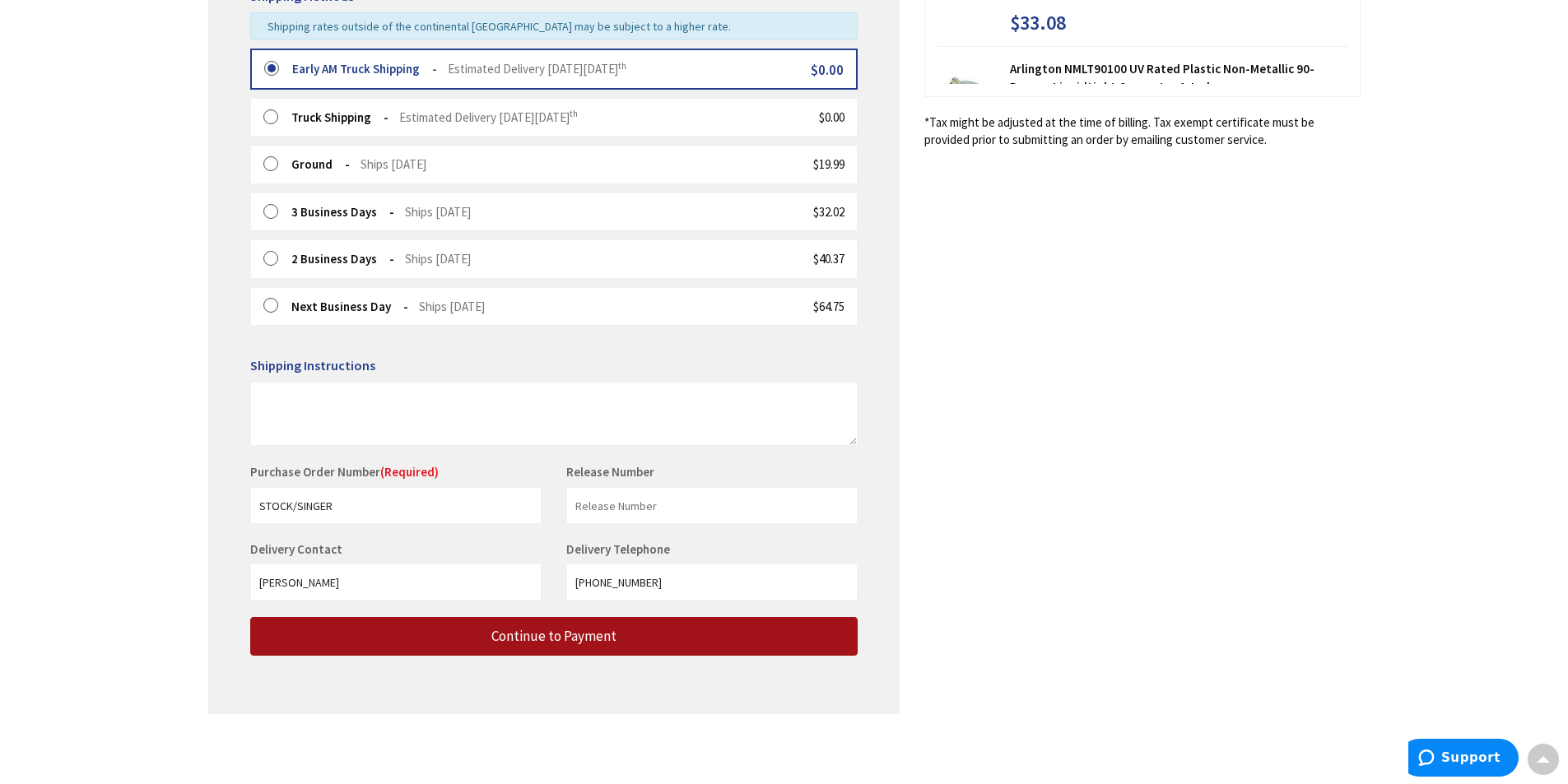
click at [545, 636] on span "Continue to Payment" at bounding box center [553, 636] width 125 height 18
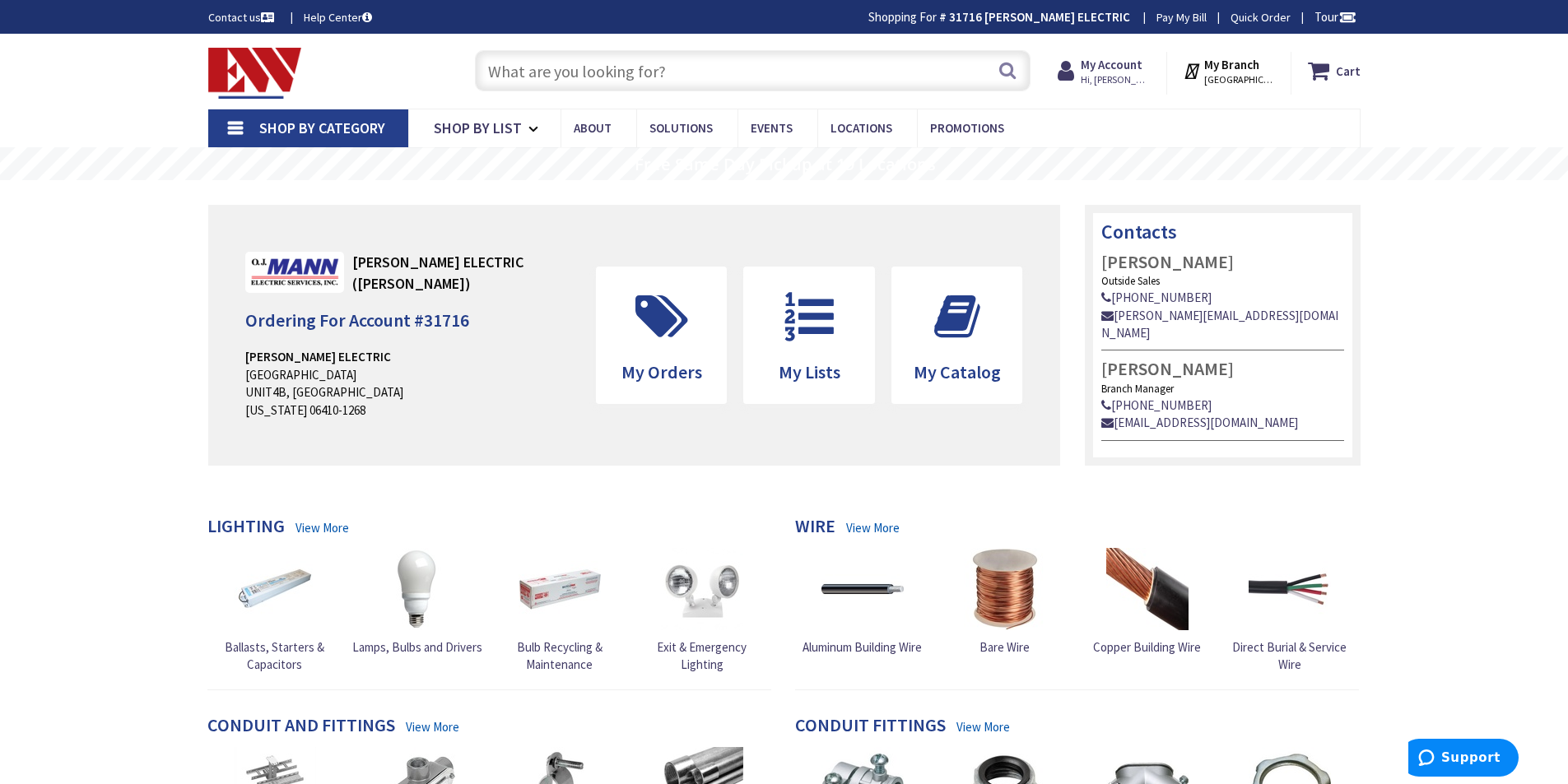
click at [498, 73] on input "text" at bounding box center [753, 70] width 556 height 41
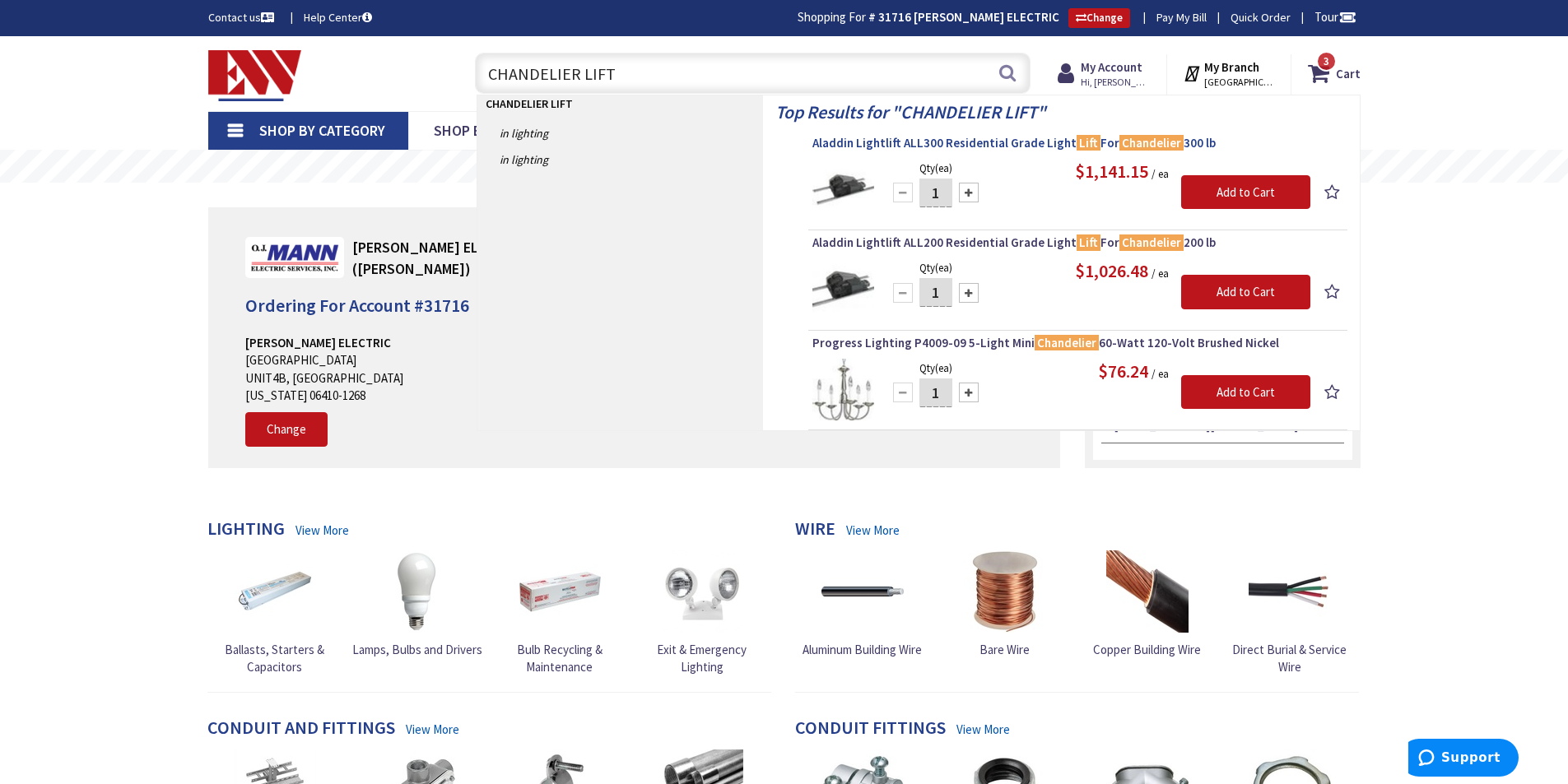
type input "CHANDELIER LIFT"
click at [990, 139] on span "Aladdin Lightlift ALL300 Residential Grade Light Lift For Chandelier 300 lb" at bounding box center [1078, 143] width 531 height 16
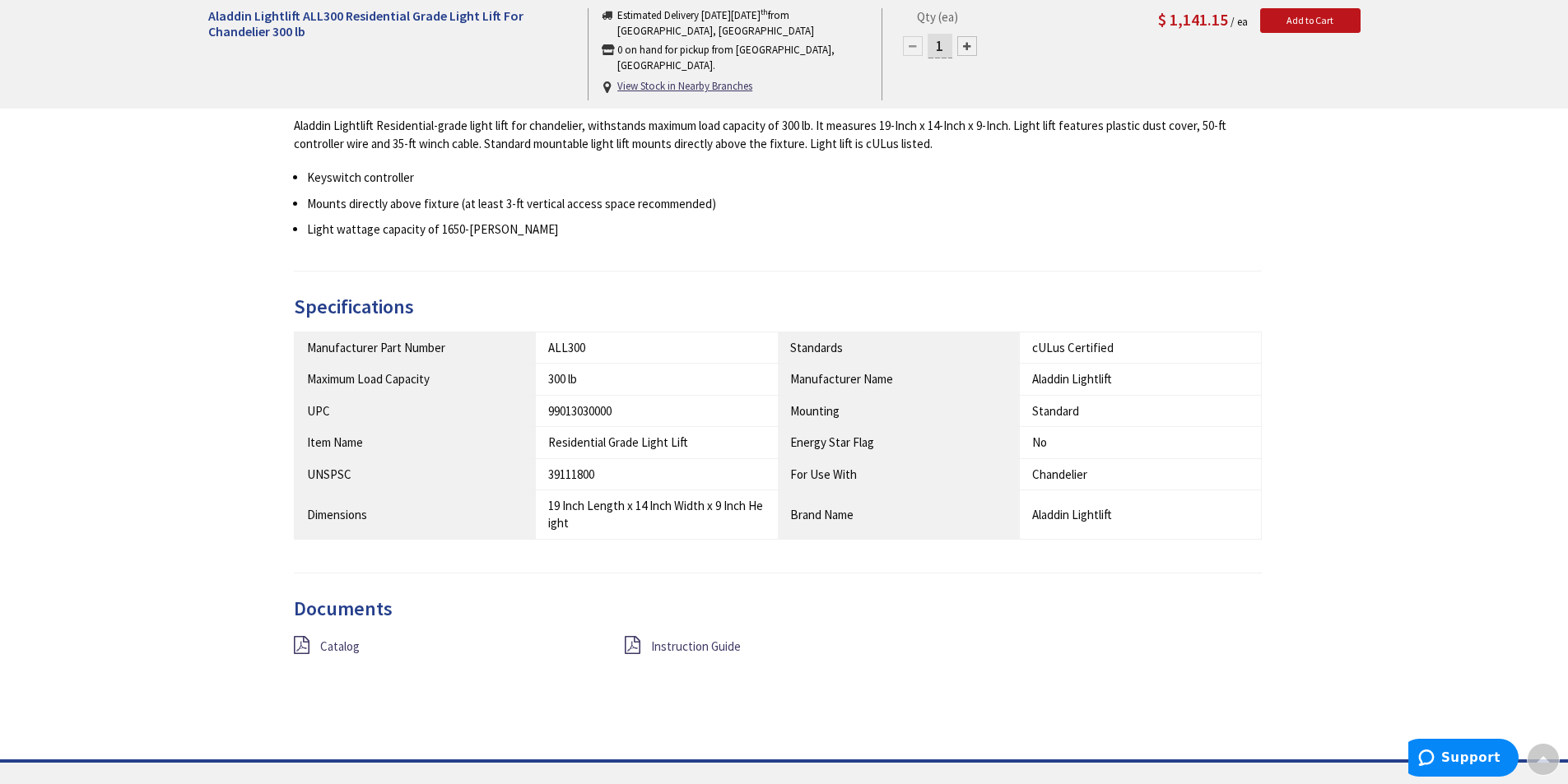
scroll to position [677, 0]
